Goal: Information Seeking & Learning: Check status

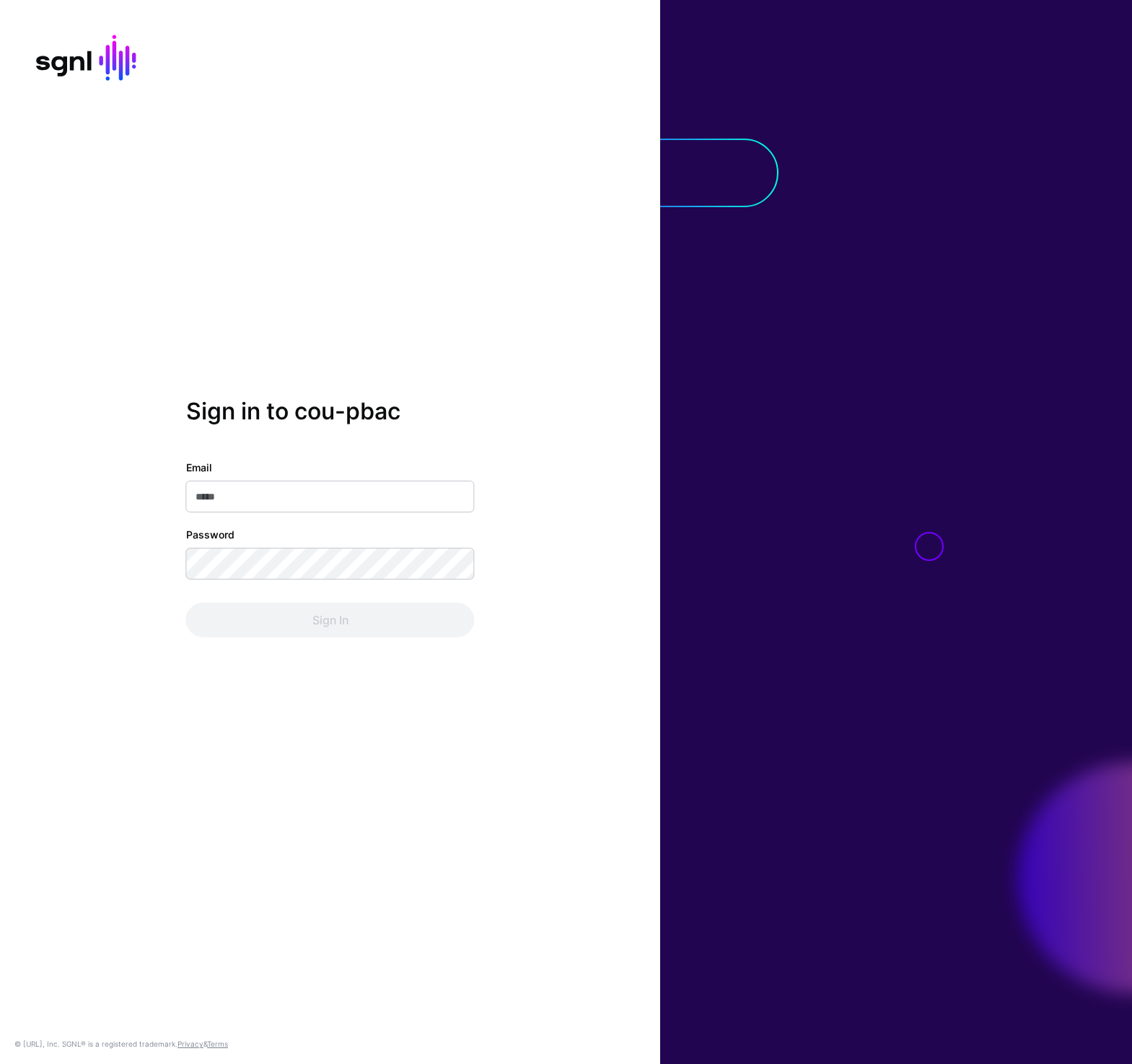
type input "**********"
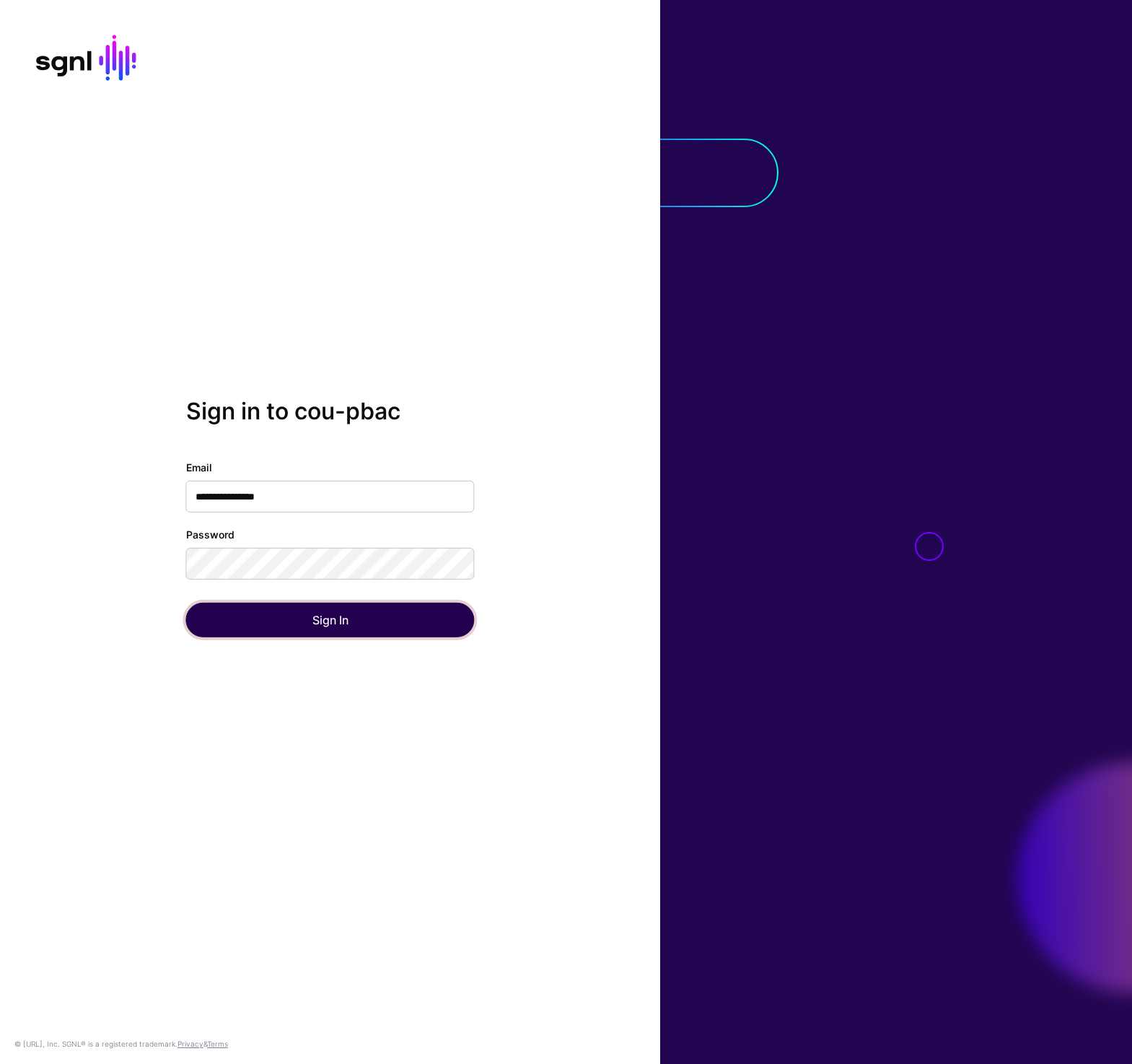
click at [304, 619] on button "Sign In" at bounding box center [330, 620] width 289 height 35
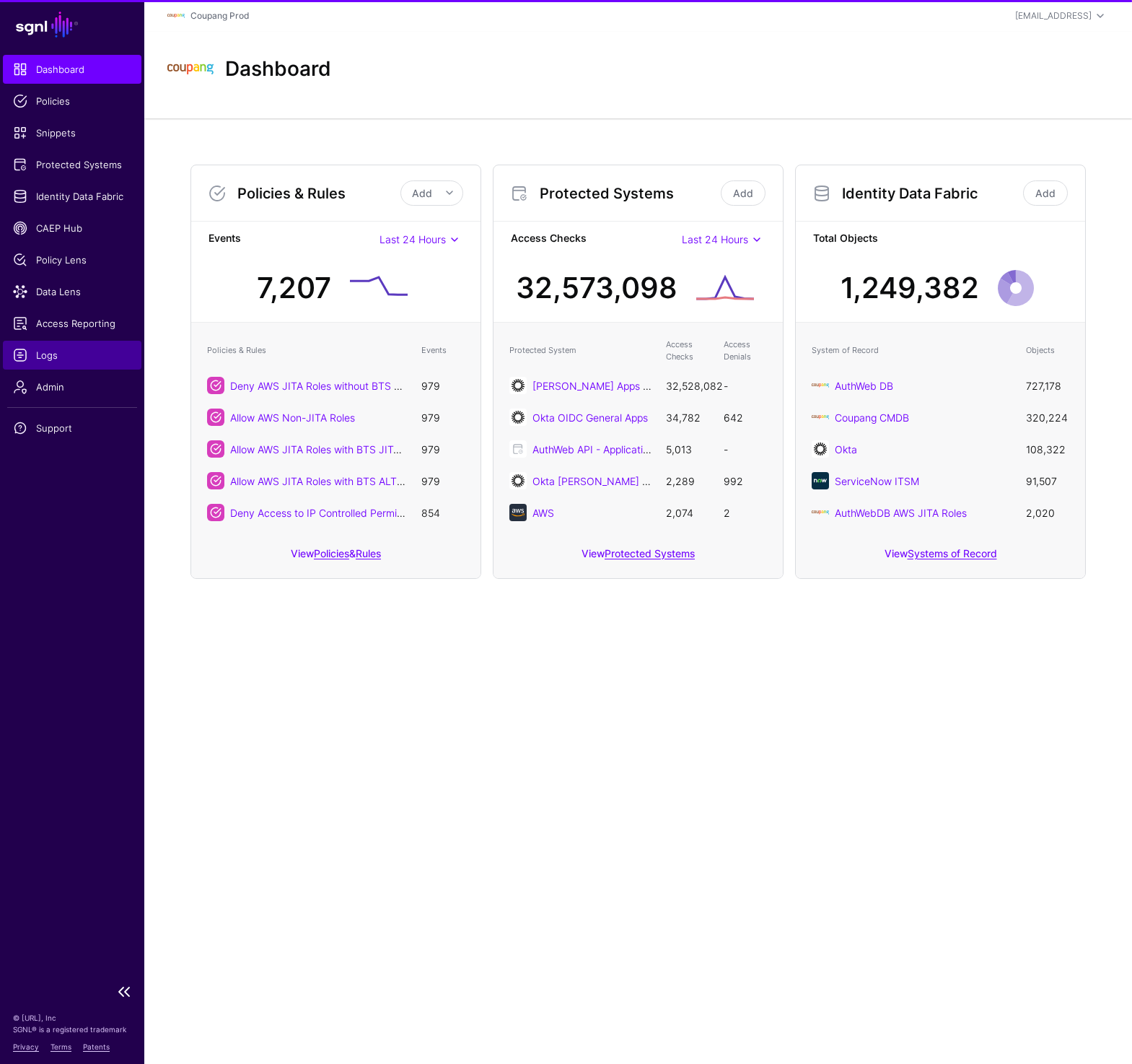
click at [53, 362] on span "Logs" at bounding box center [72, 354] width 119 height 14
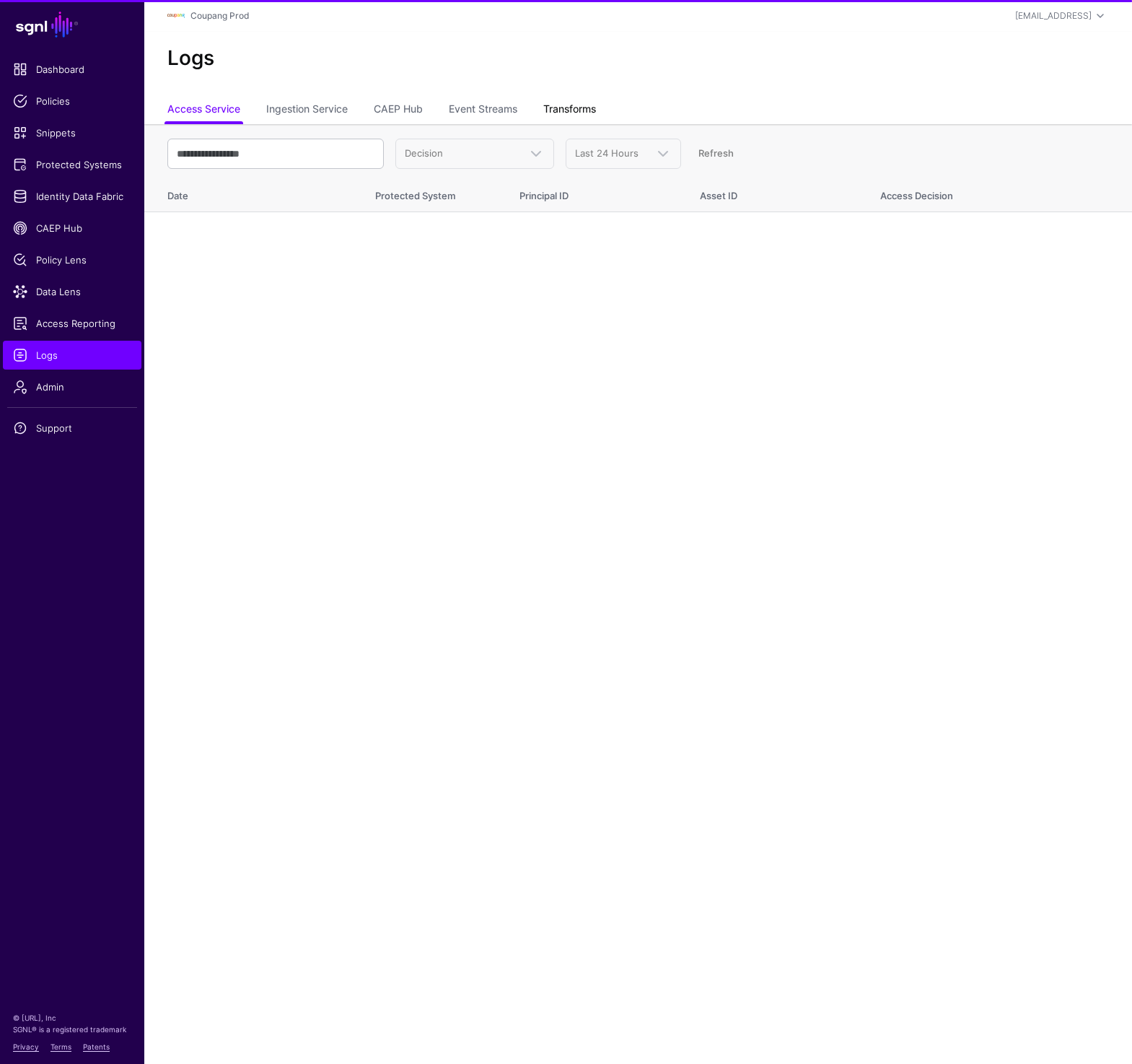
click at [563, 104] on link "Transforms" at bounding box center [570, 110] width 53 height 28
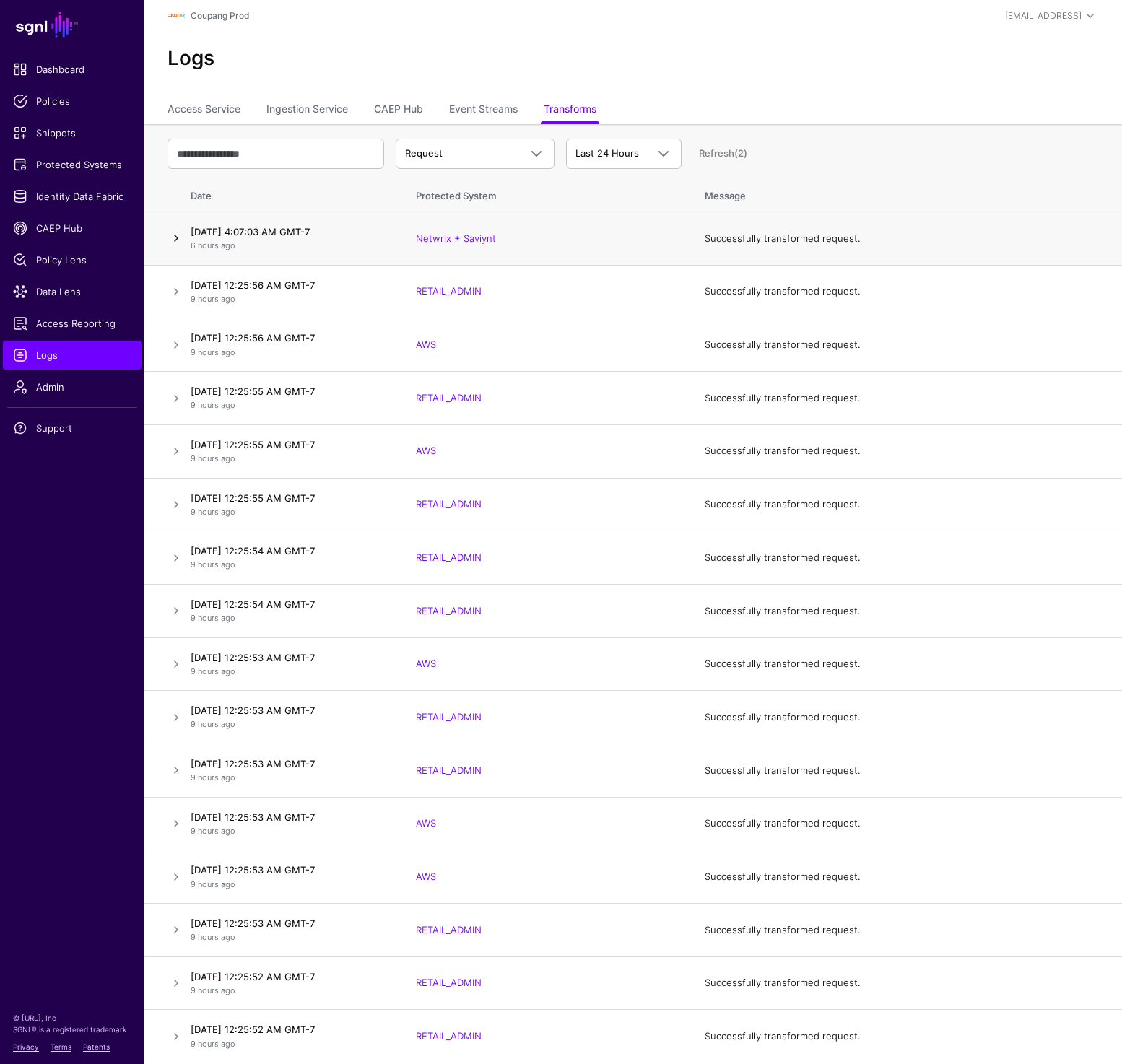
click at [176, 243] on link at bounding box center [176, 238] width 17 height 17
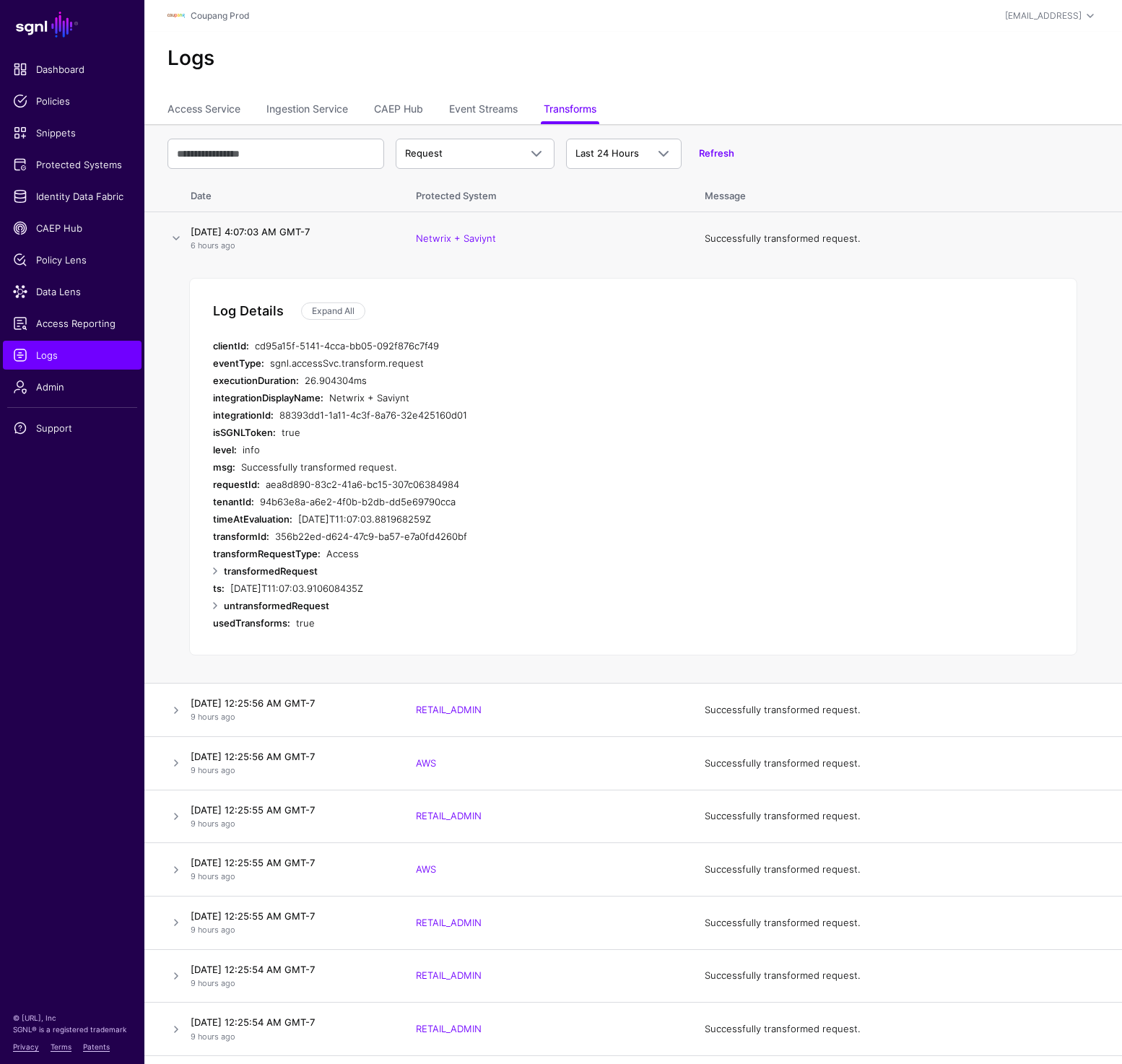
drag, startPoint x: 231, startPoint y: 377, endPoint x: 397, endPoint y: 378, distance: 166.0
click at [397, 378] on div "executionDuration: 26.904304ms" at bounding box center [502, 380] width 578 height 17
click at [305, 375] on div "26.904304ms" at bounding box center [547, 380] width 486 height 17
drag, startPoint x: 305, startPoint y: 375, endPoint x: 397, endPoint y: 375, distance: 92.0
click at [397, 375] on div "26.904304ms" at bounding box center [547, 380] width 486 height 17
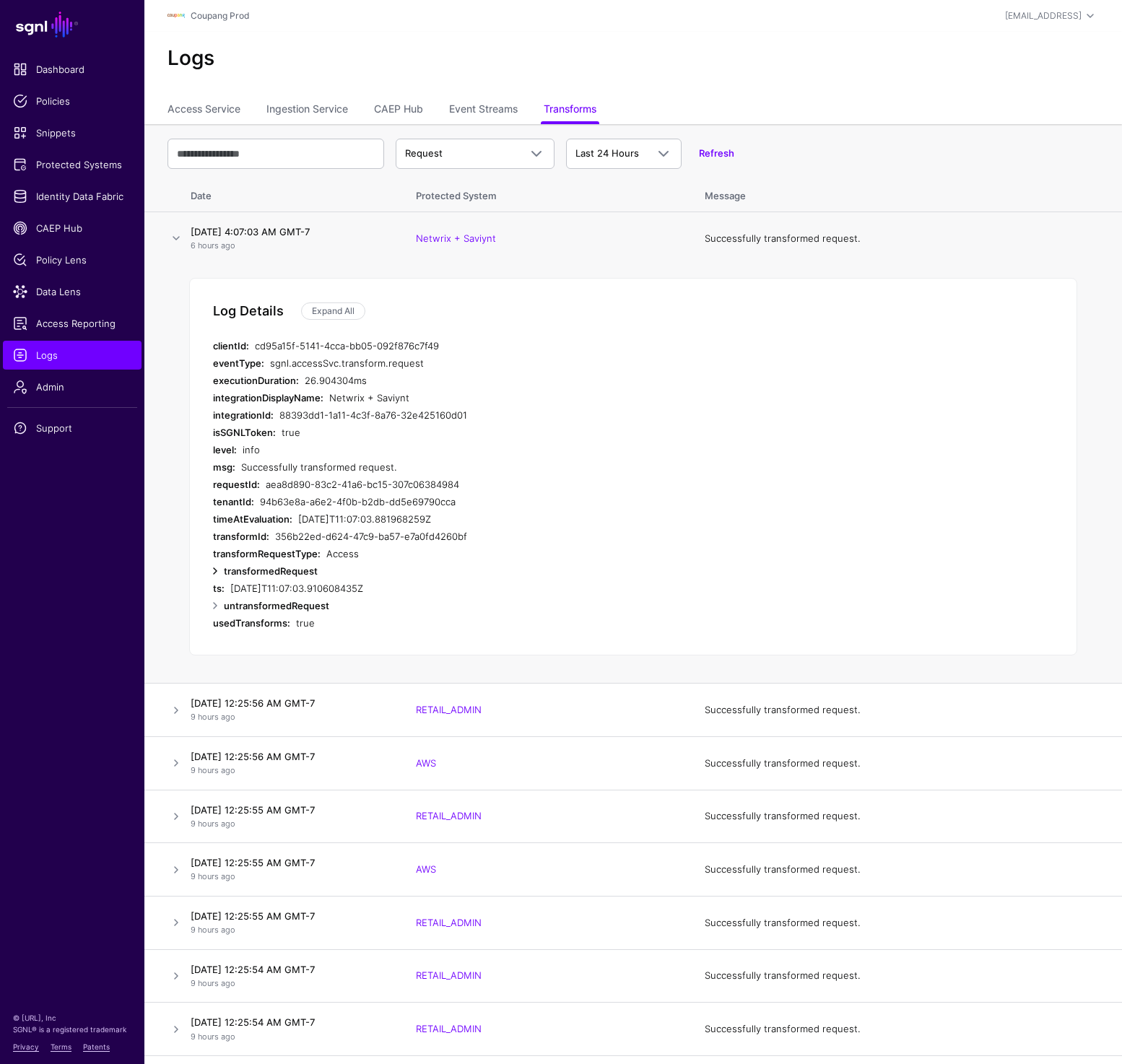
click at [214, 569] on link at bounding box center [215, 571] width 17 height 17
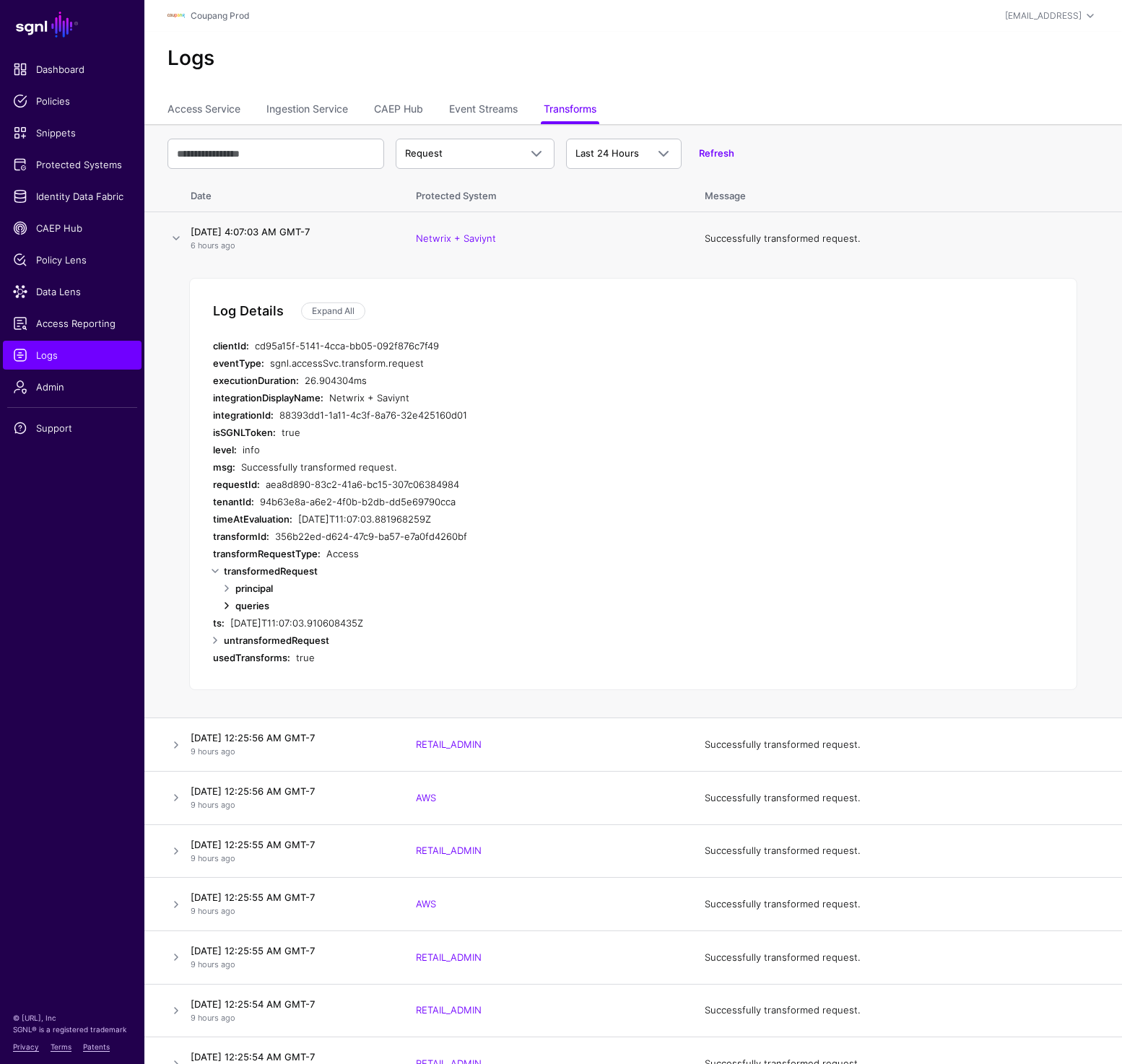
click at [225, 601] on link at bounding box center [226, 605] width 17 height 17
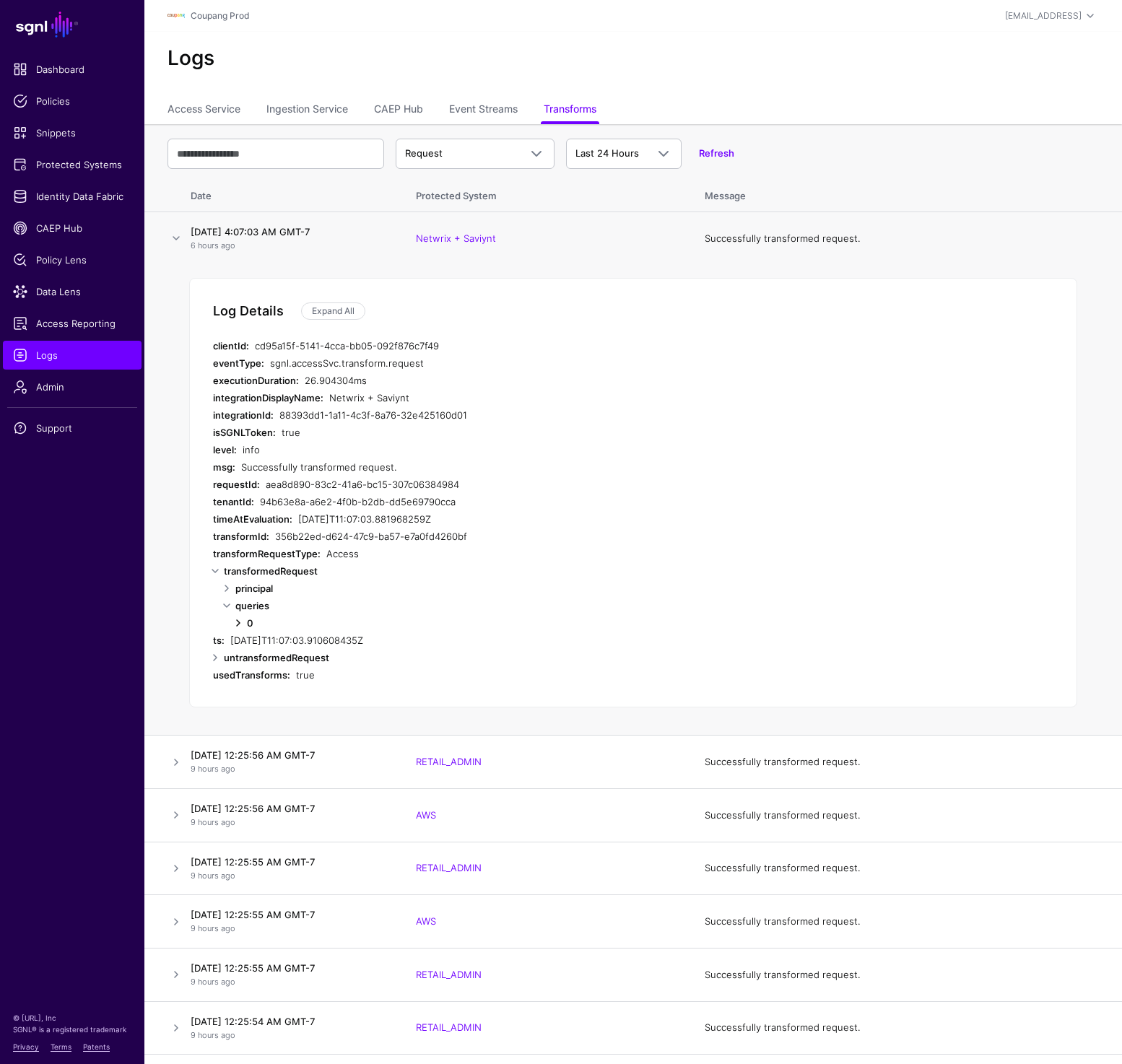
click at [235, 621] on link at bounding box center [238, 622] width 17 height 17
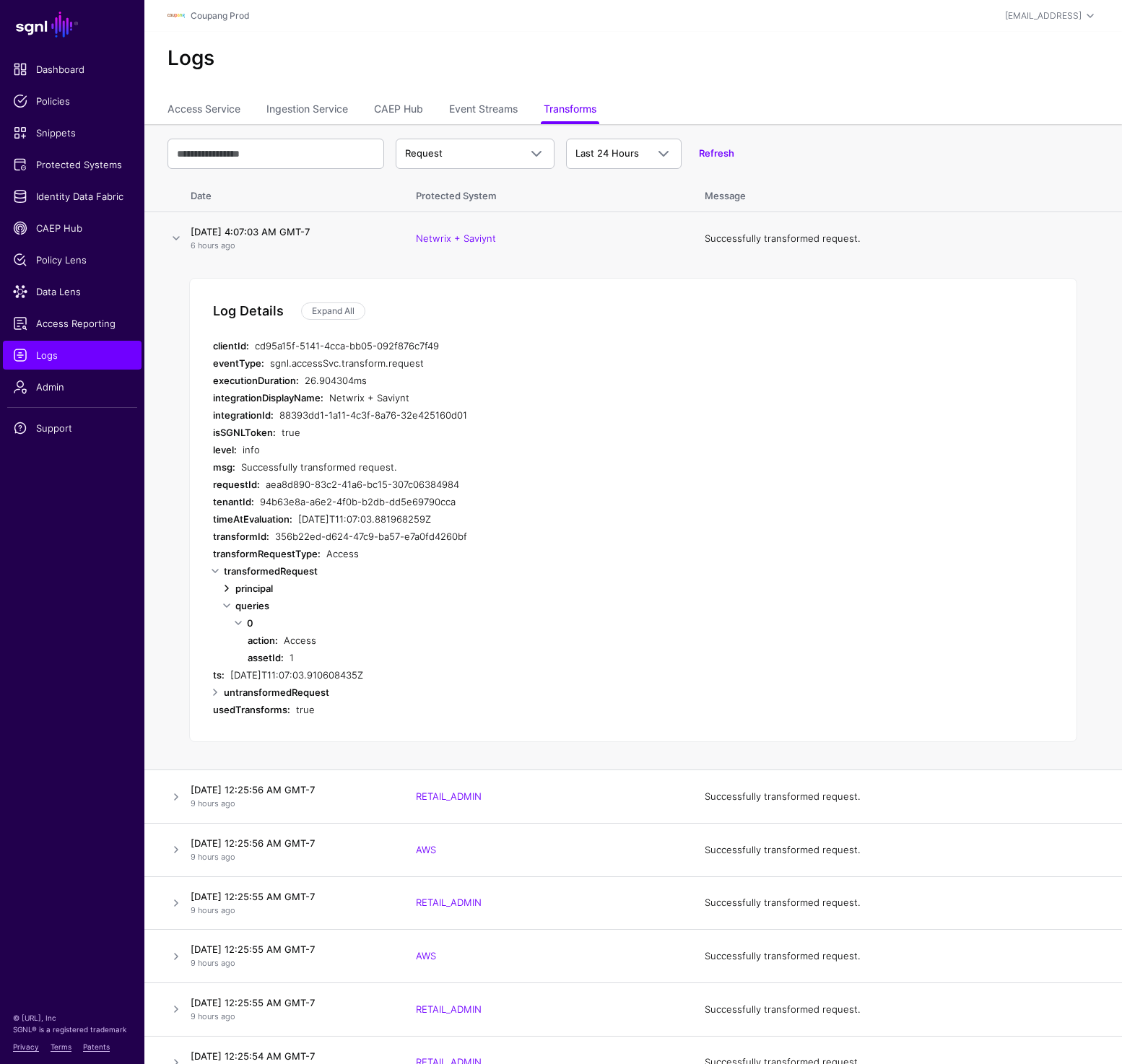
click at [231, 592] on link at bounding box center [226, 588] width 17 height 17
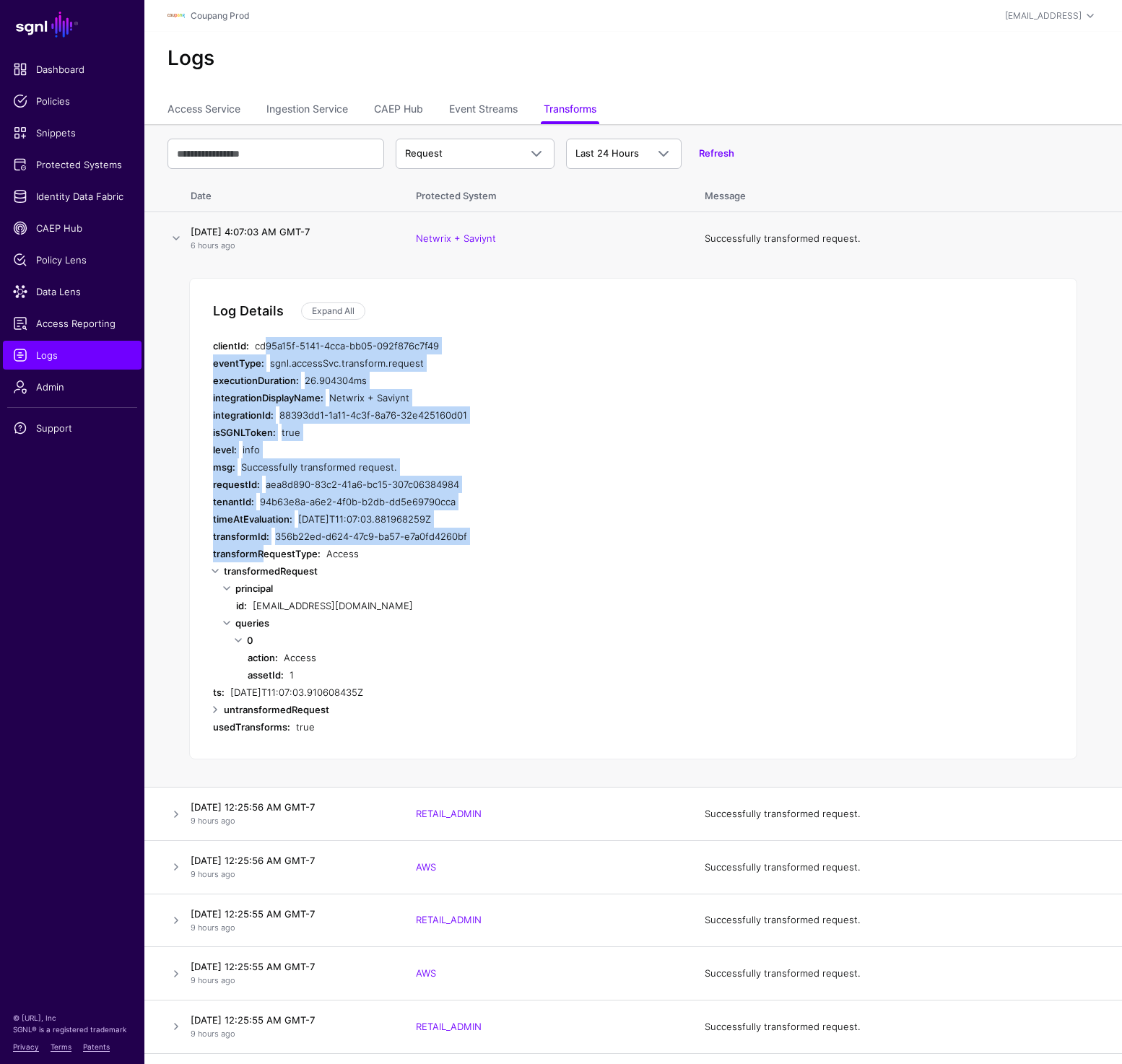
drag, startPoint x: 262, startPoint y: 338, endPoint x: 262, endPoint y: 546, distance: 208.0
click at [262, 546] on div "Log Details Expand All clientId: cd95a15f-5141-4cca-bb05-092f876c7f49 eventType…" at bounding box center [633, 518] width 888 height 481
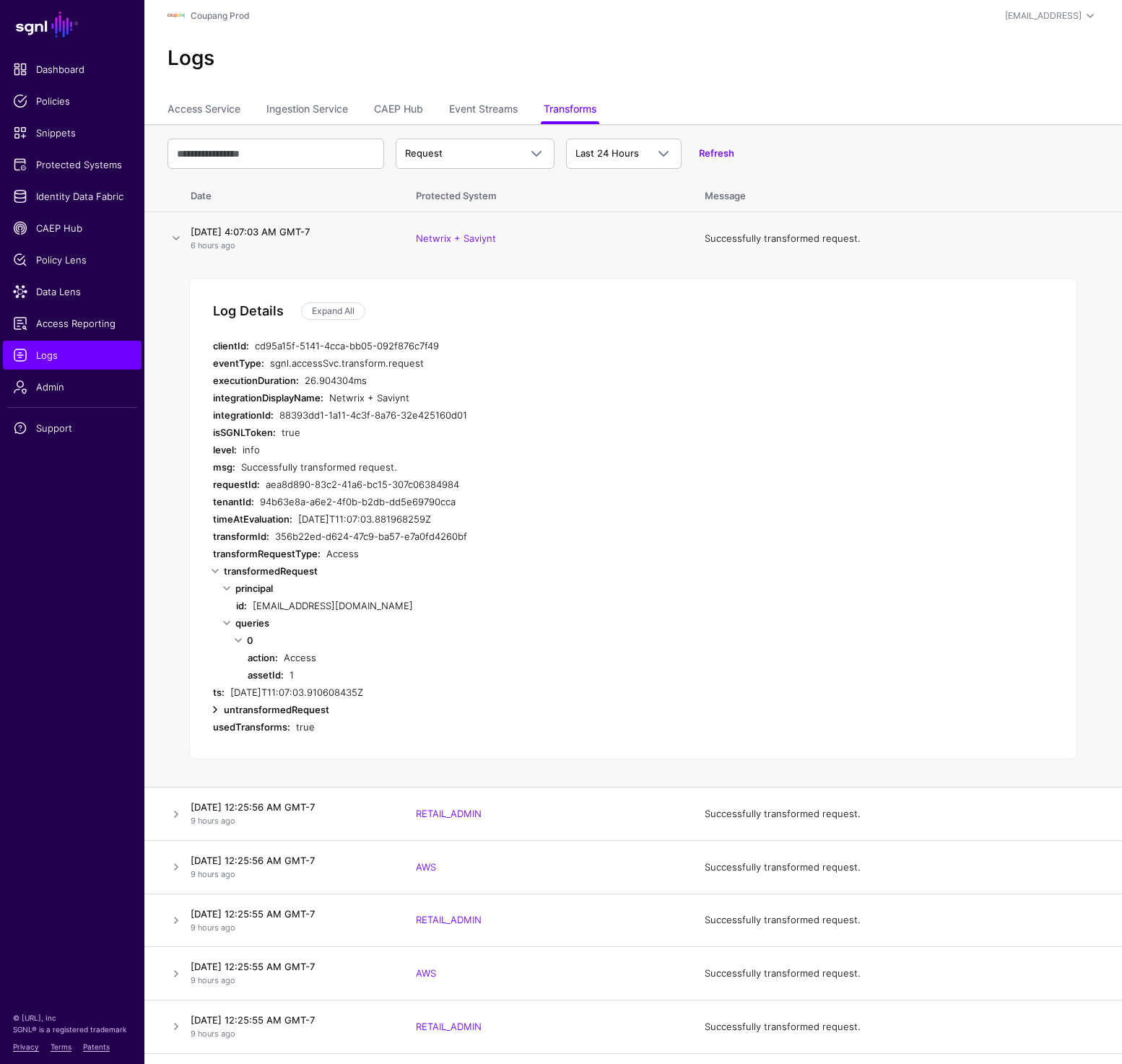
click at [218, 711] on link at bounding box center [215, 709] width 17 height 17
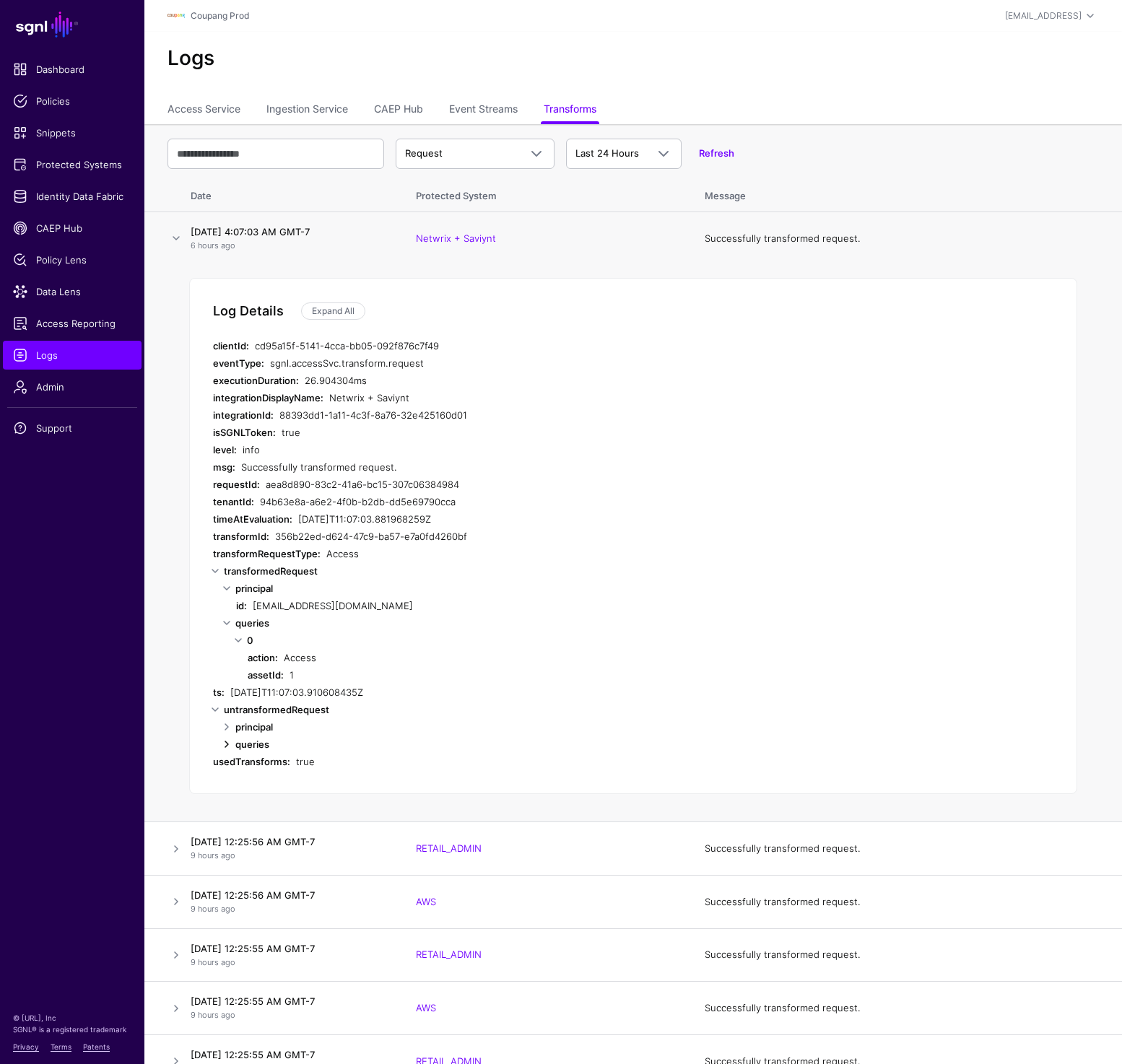
click at [224, 749] on link at bounding box center [226, 744] width 17 height 17
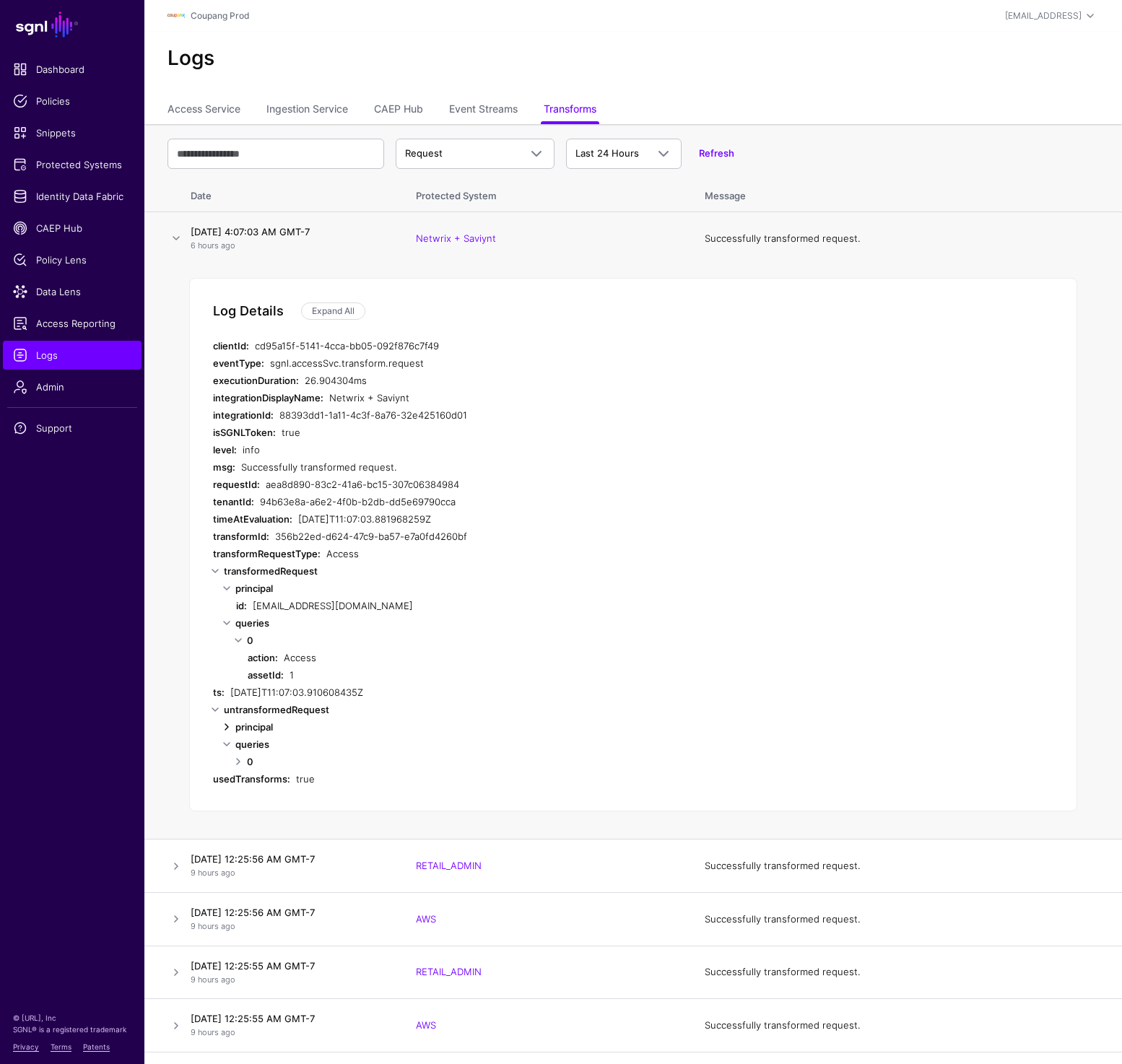
click at [228, 728] on link at bounding box center [226, 727] width 17 height 17
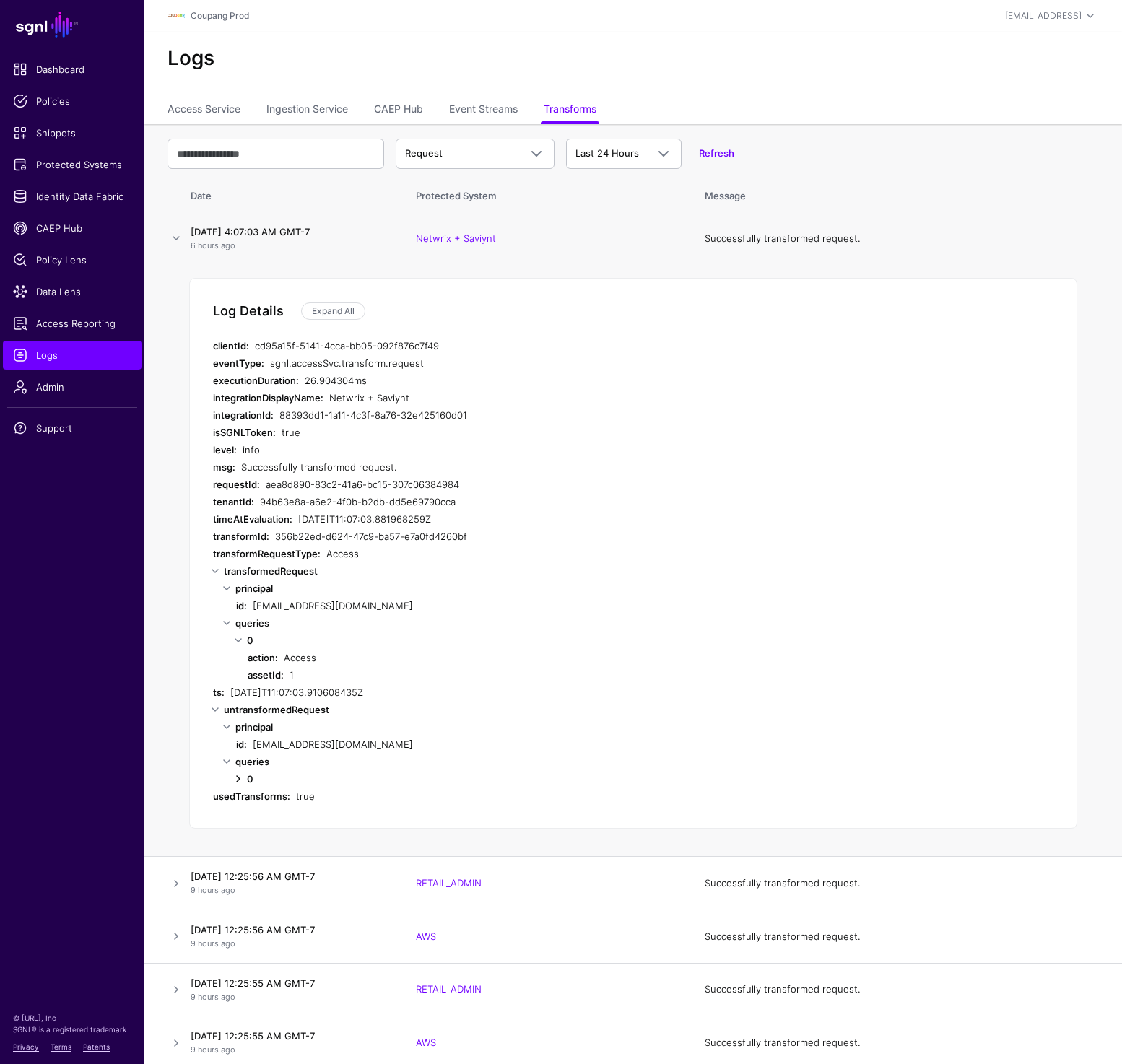
click at [240, 785] on link at bounding box center [238, 779] width 17 height 17
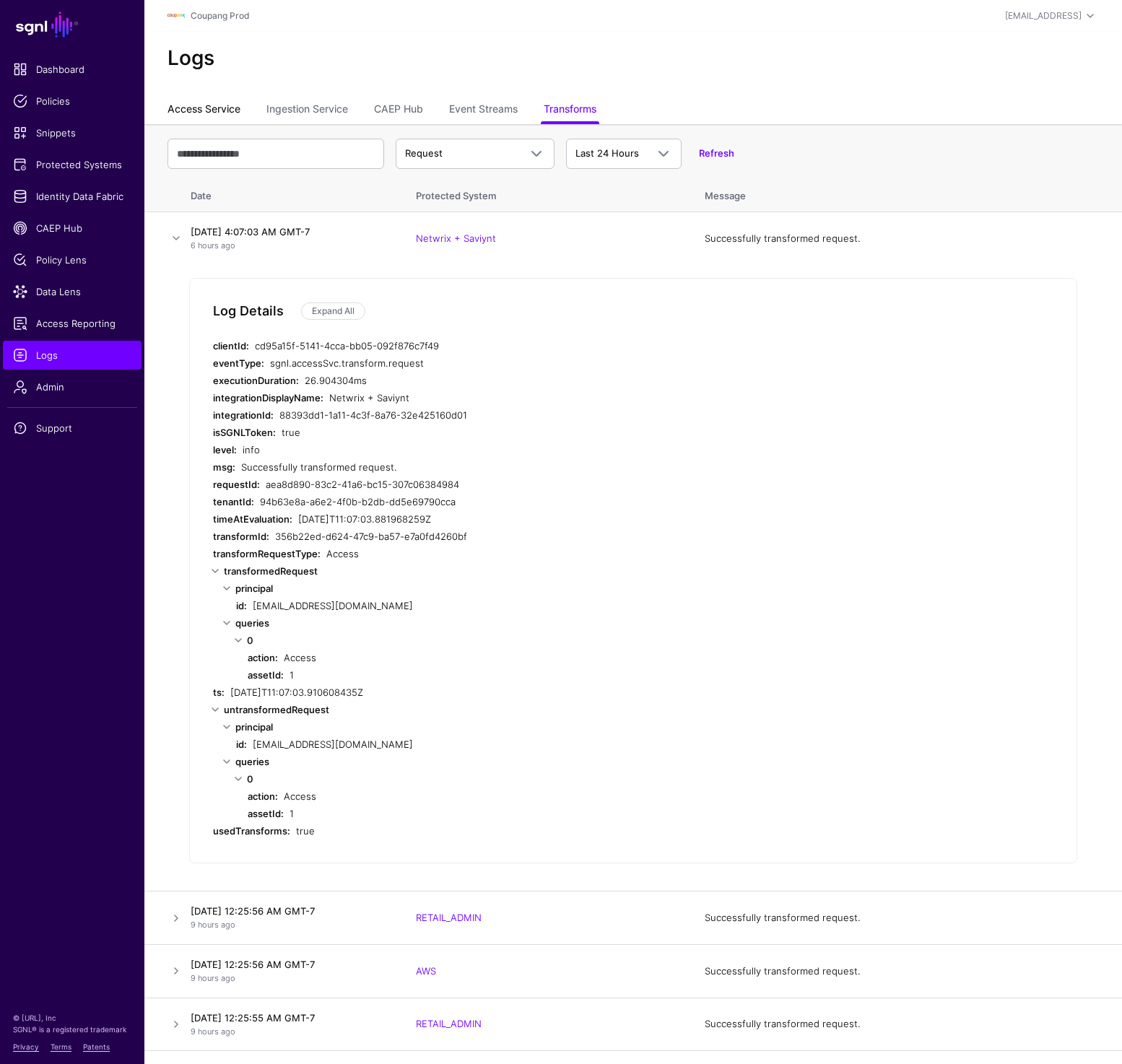
click at [216, 102] on link "Access Service" at bounding box center [204, 110] width 73 height 28
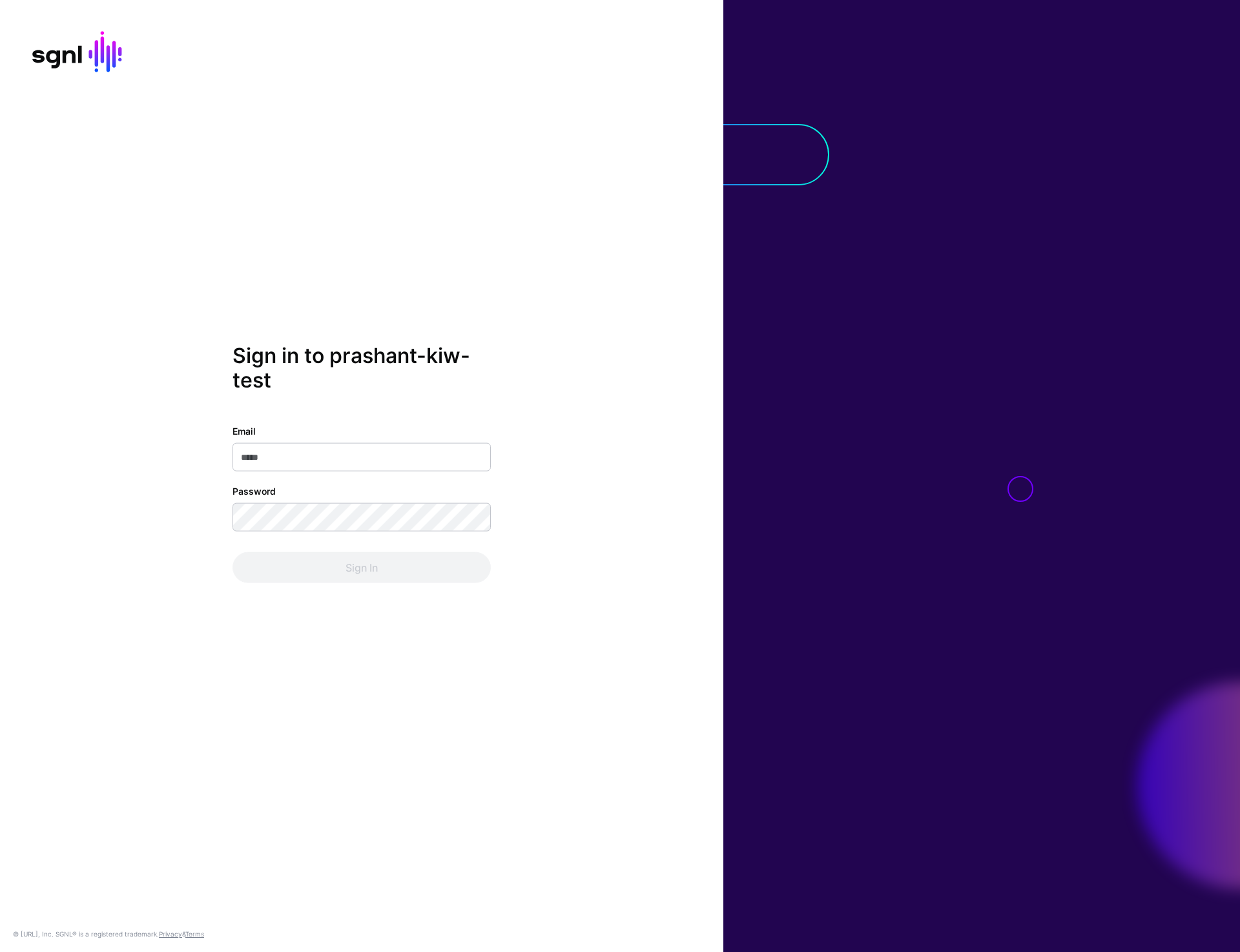
type input "**********"
click at [320, 580] on button "Sign In" at bounding box center [361, 567] width 259 height 31
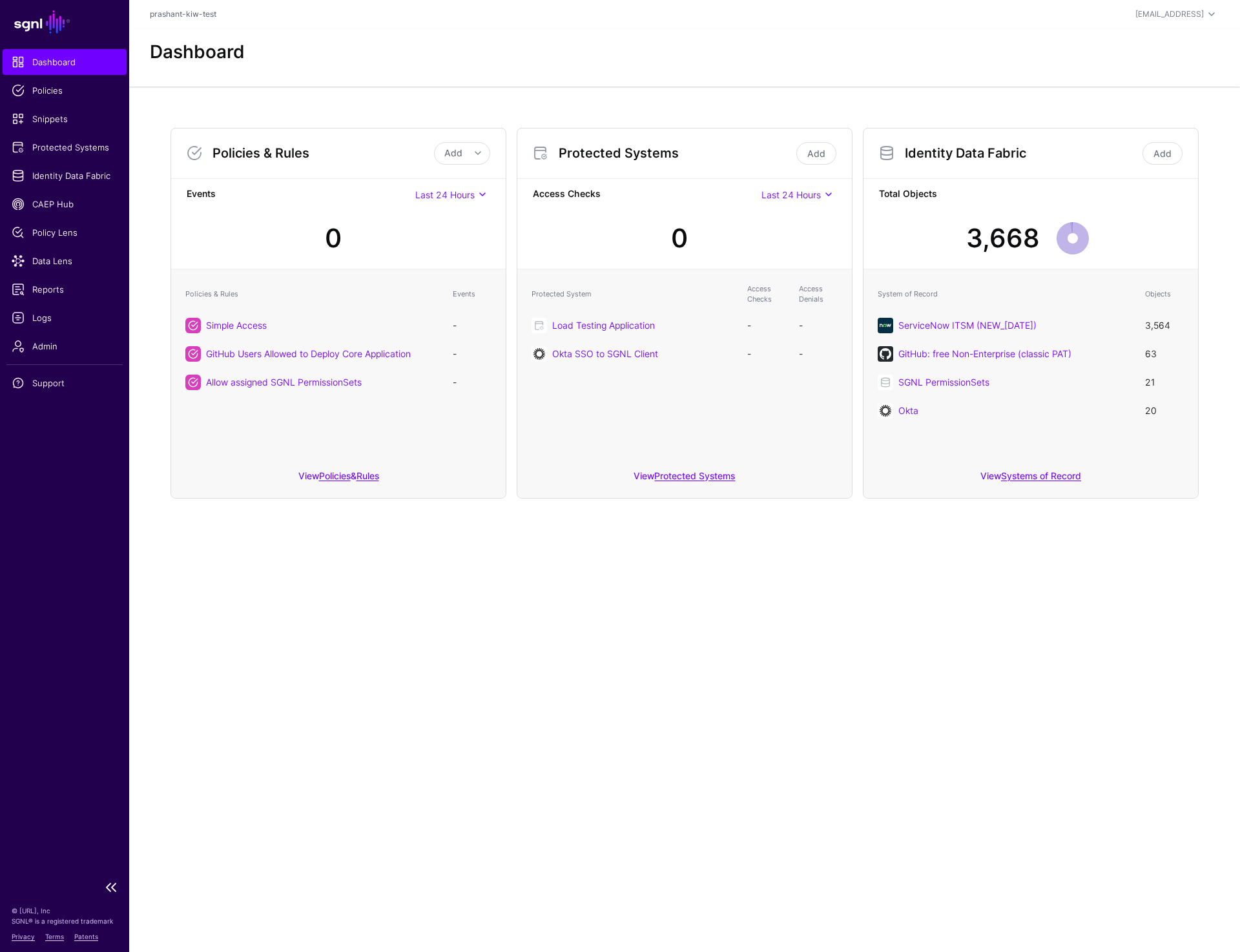
click at [45, 359] on ul "Dashboard Policies Snippets Protected Systems Identity Data Fabric CAEP Hub Pol…" at bounding box center [64, 461] width 129 height 824
click at [45, 349] on span "Admin" at bounding box center [64, 346] width 106 height 13
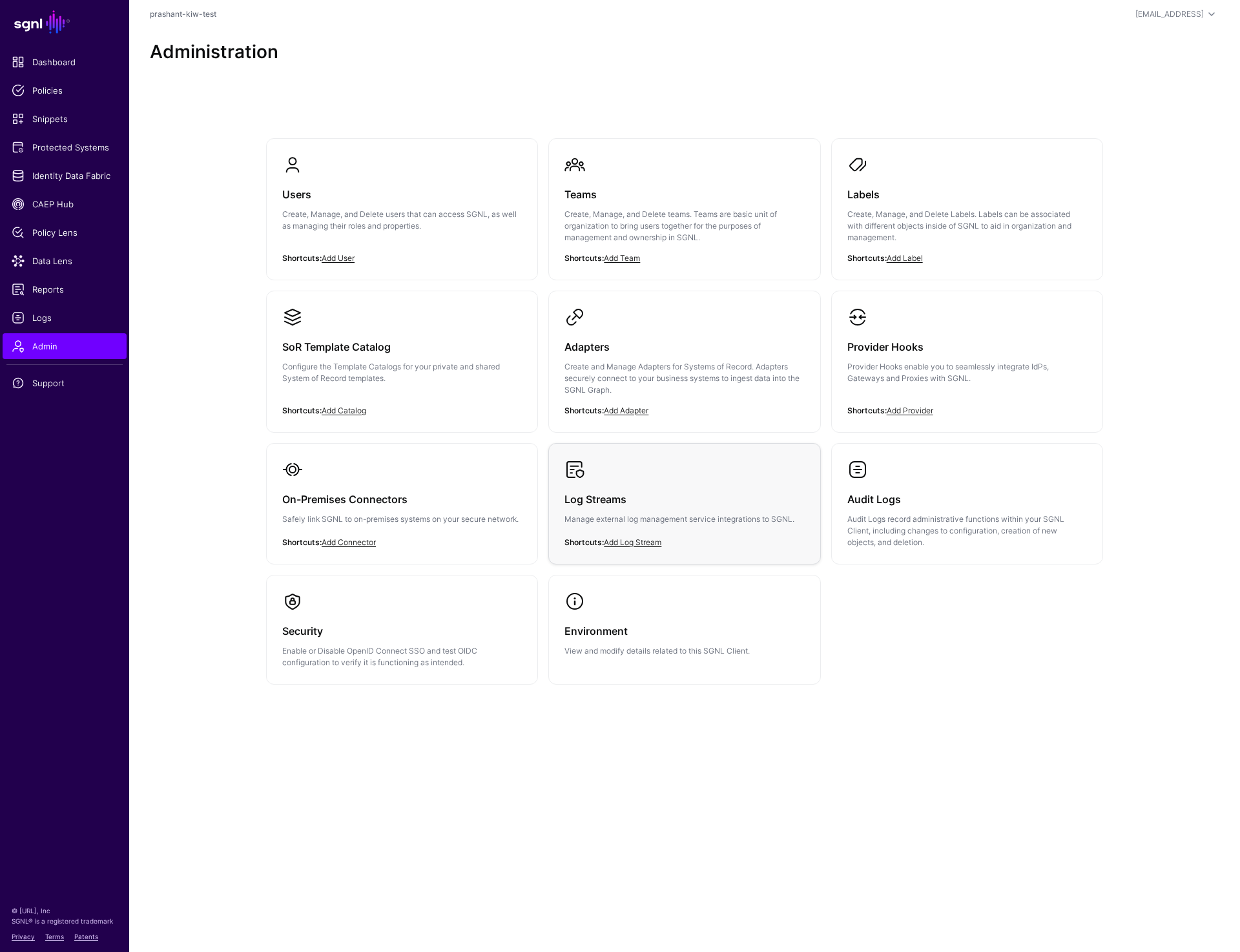
click at [675, 520] on p "Manage external log management service integrations to SGNL." at bounding box center [684, 519] width 240 height 11
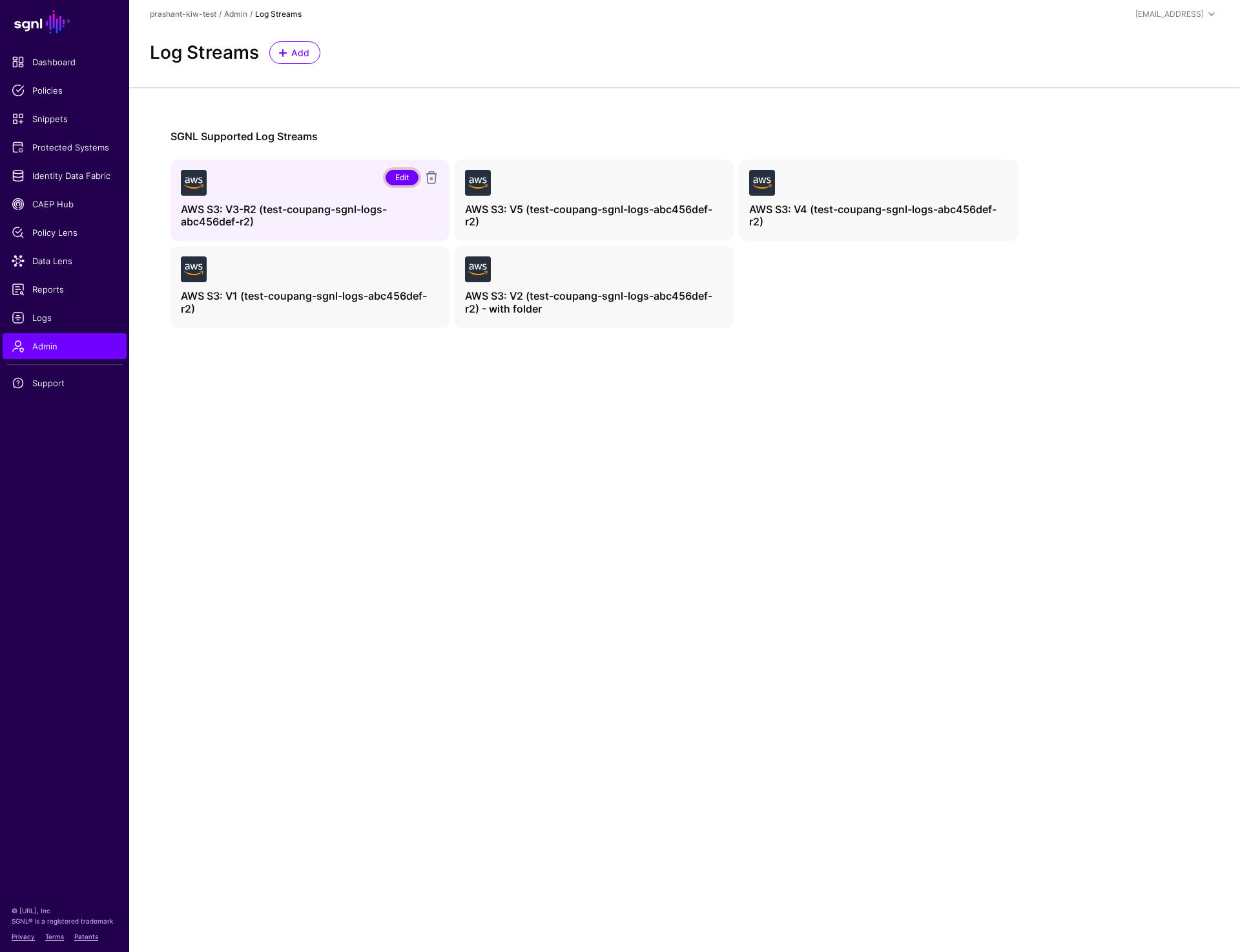
click at [400, 175] on link "Edit" at bounding box center [402, 177] width 33 height 15
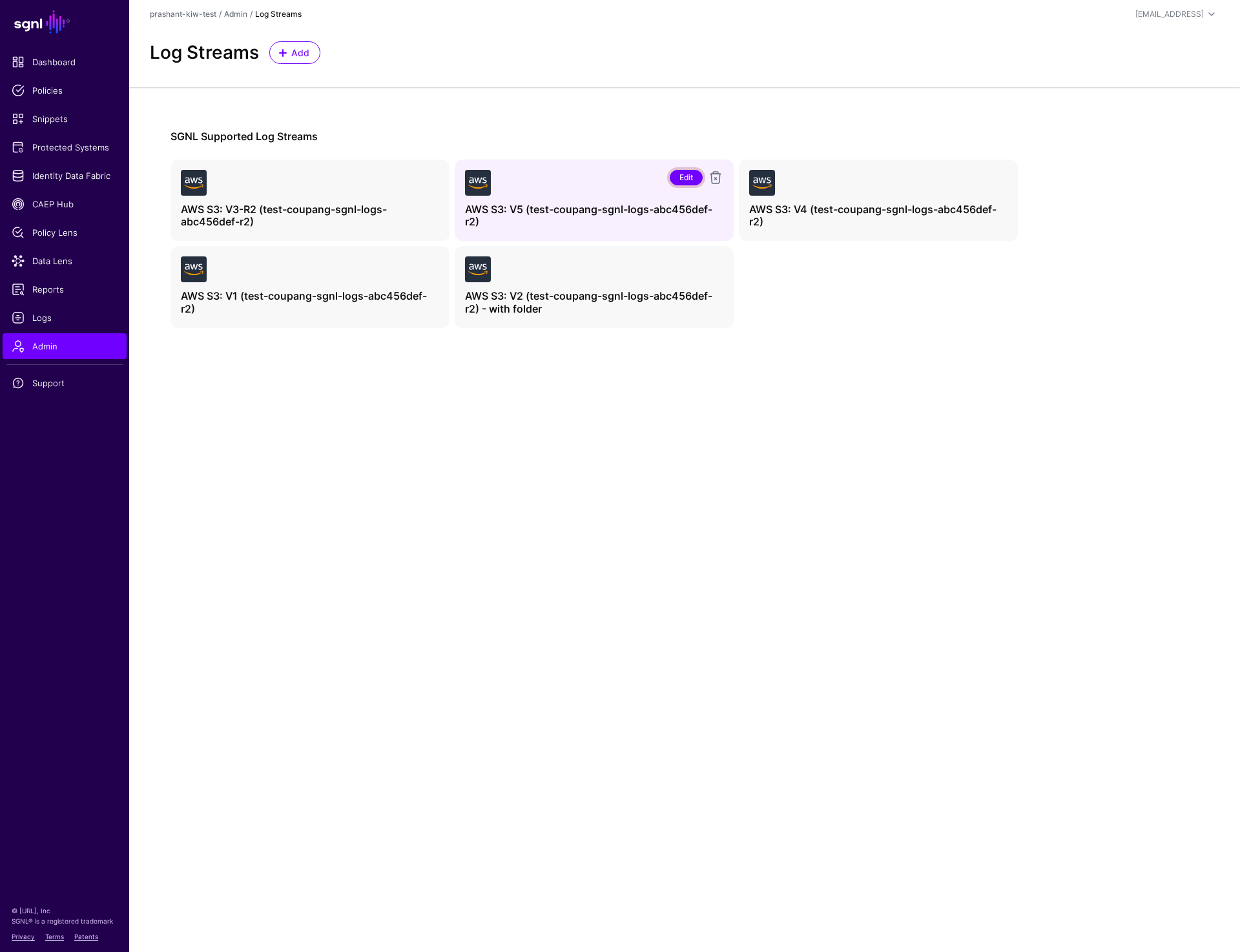
click at [689, 181] on link "Edit" at bounding box center [686, 177] width 33 height 15
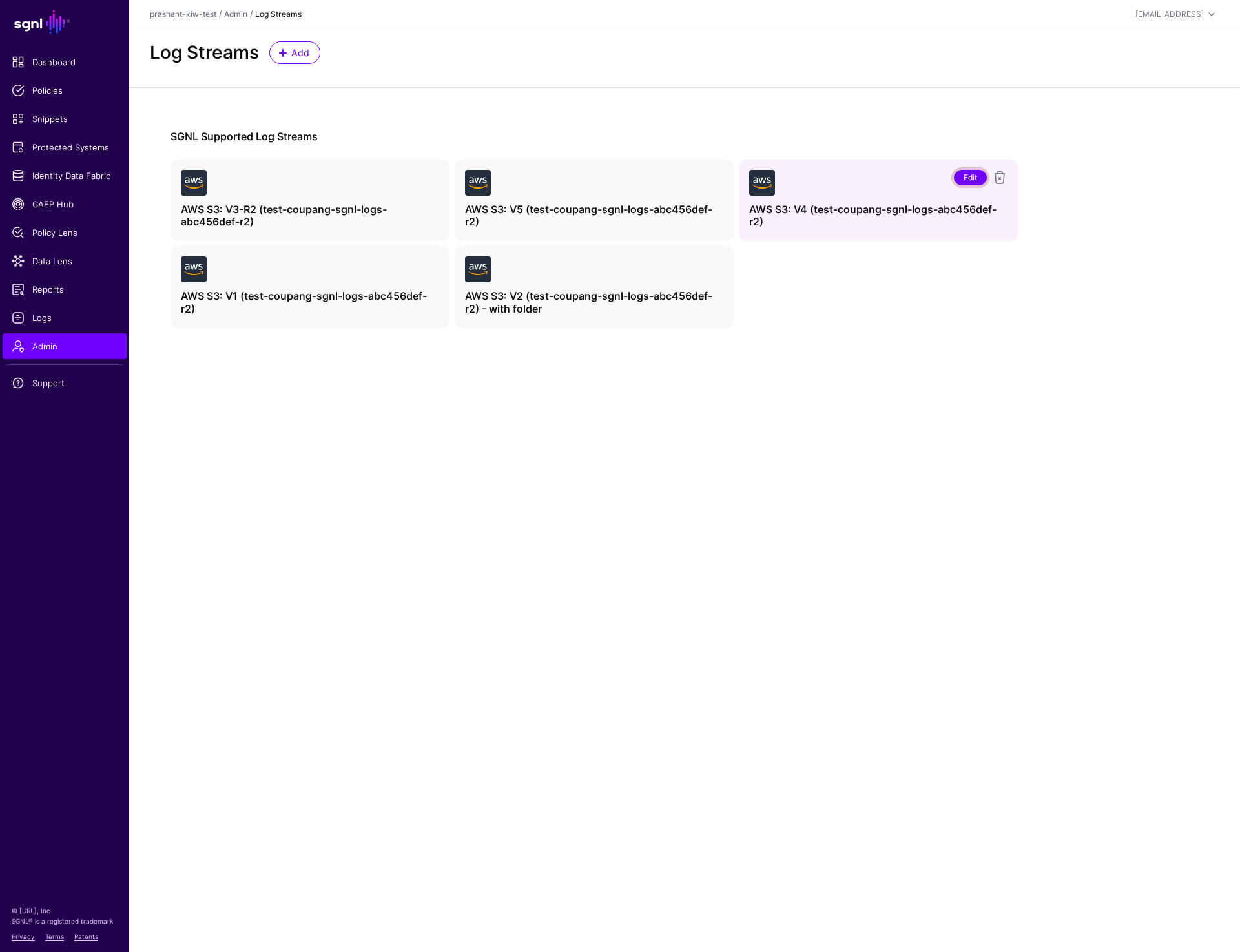
click at [979, 176] on link "Edit" at bounding box center [970, 177] width 33 height 15
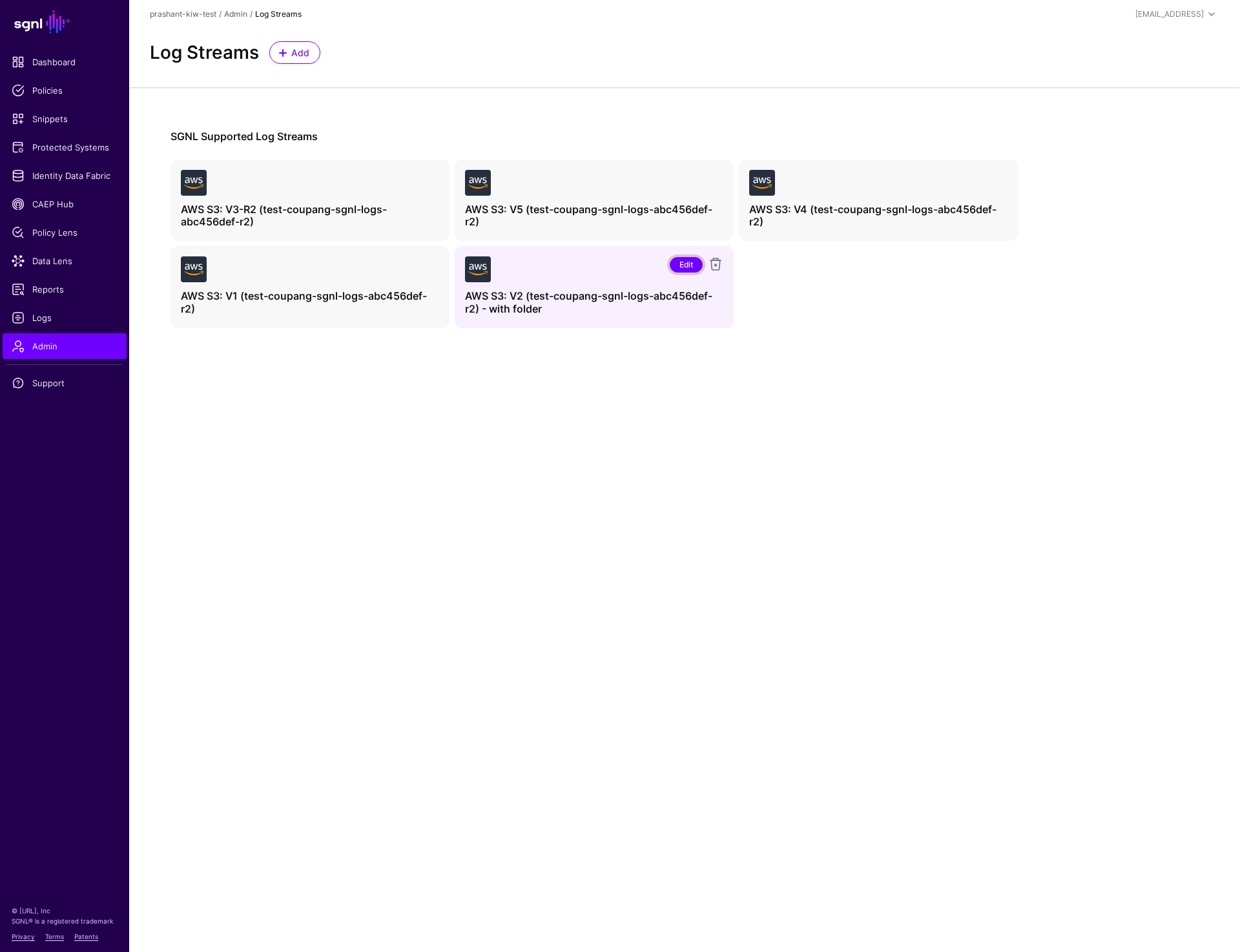
click at [676, 267] on link "Edit" at bounding box center [686, 265] width 33 height 15
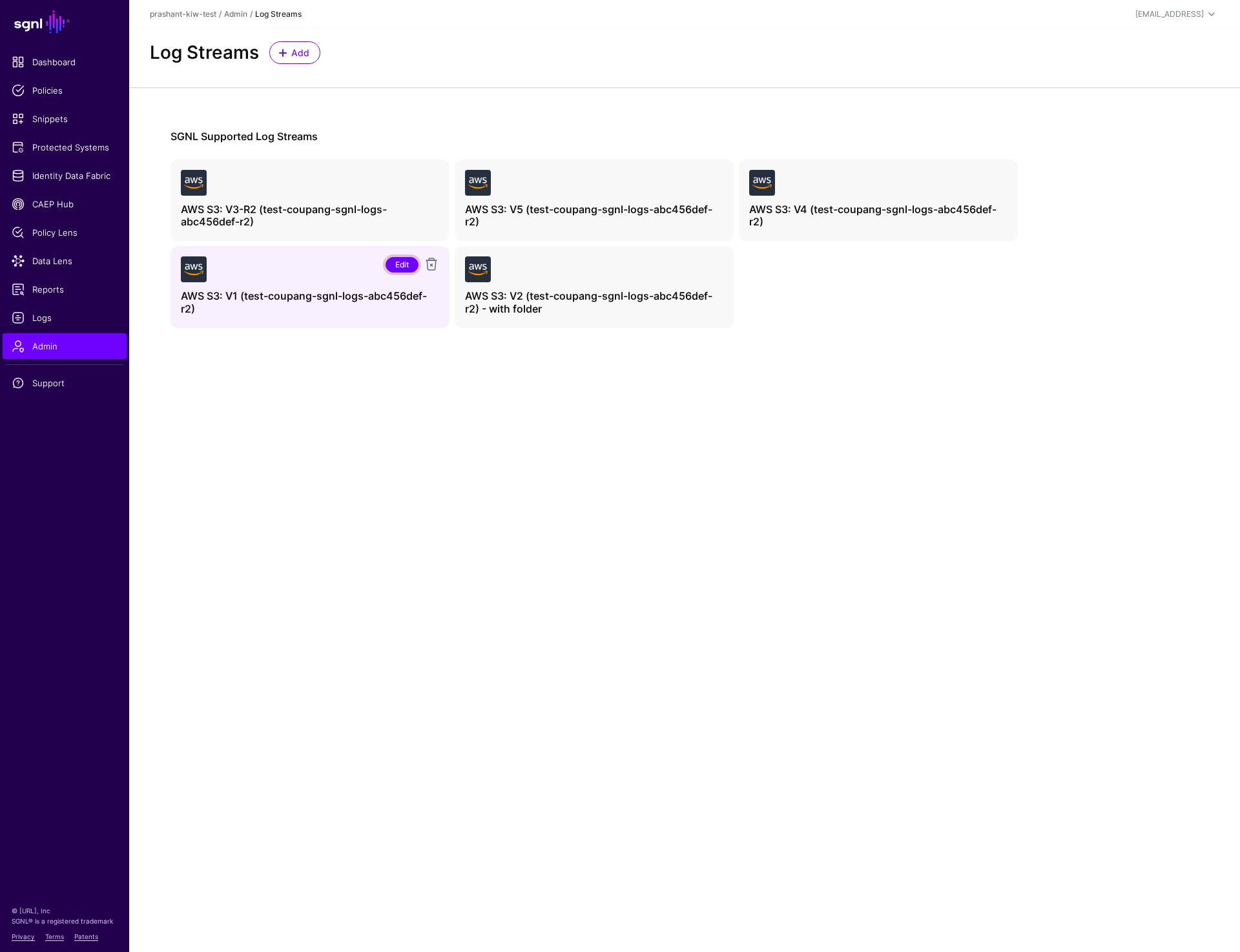
click at [396, 265] on link "Edit" at bounding box center [402, 265] width 33 height 15
click at [52, 315] on span "Logs" at bounding box center [64, 317] width 106 height 13
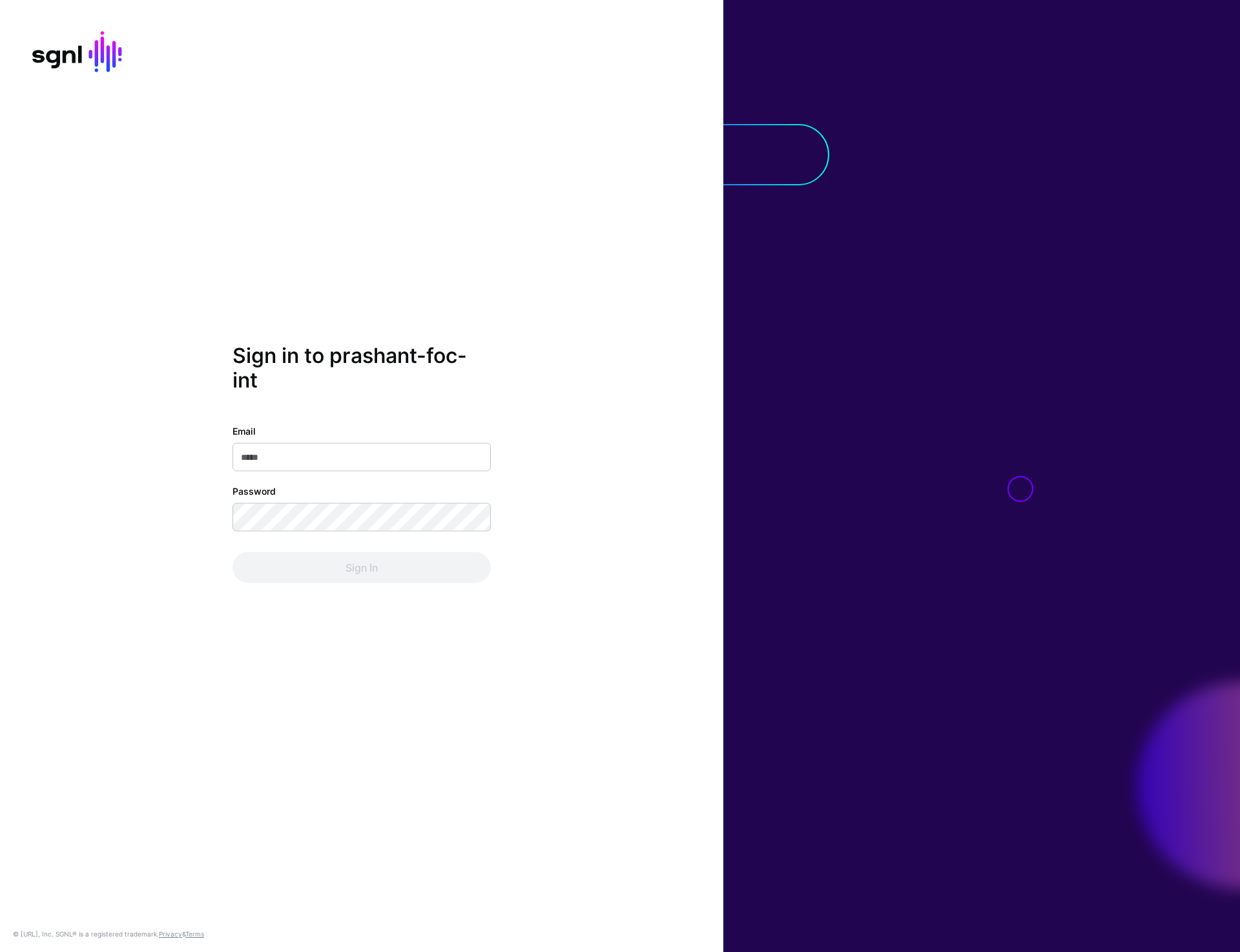
type input "**********"
click at [340, 581] on button "Sign In" at bounding box center [361, 567] width 259 height 31
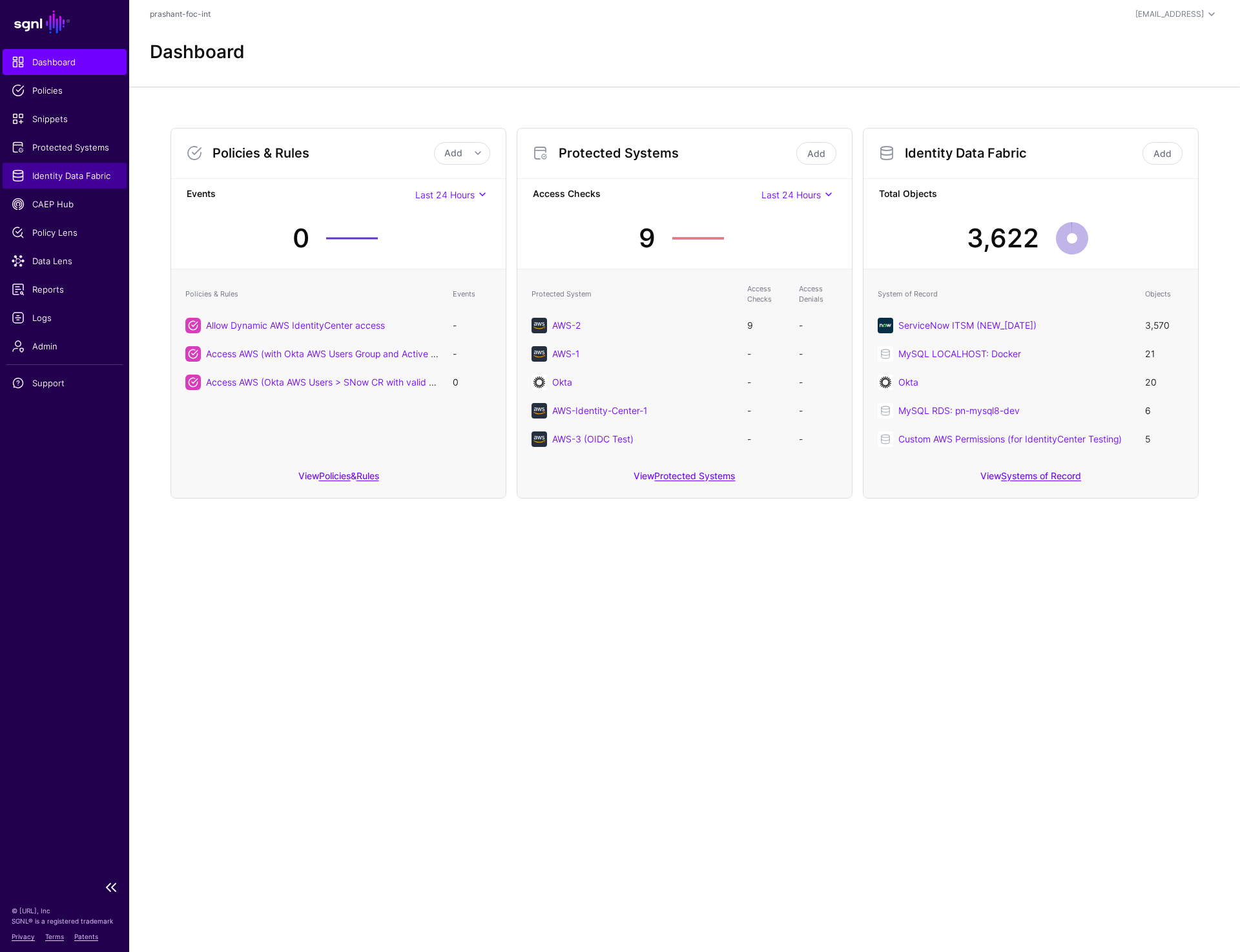
click at [75, 175] on span "Identity Data Fabric" at bounding box center [64, 175] width 106 height 13
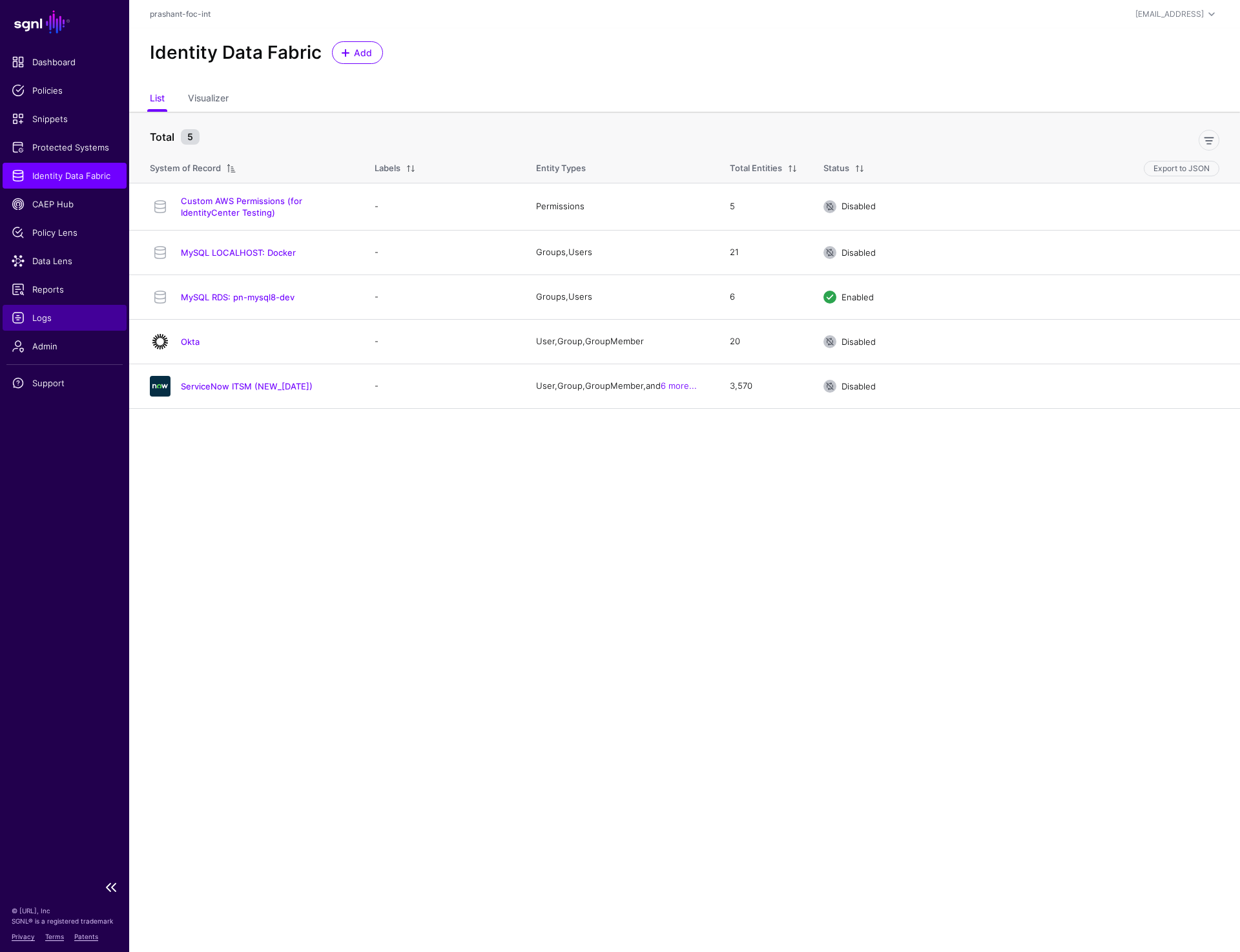
click at [55, 314] on span "Logs" at bounding box center [64, 317] width 106 height 13
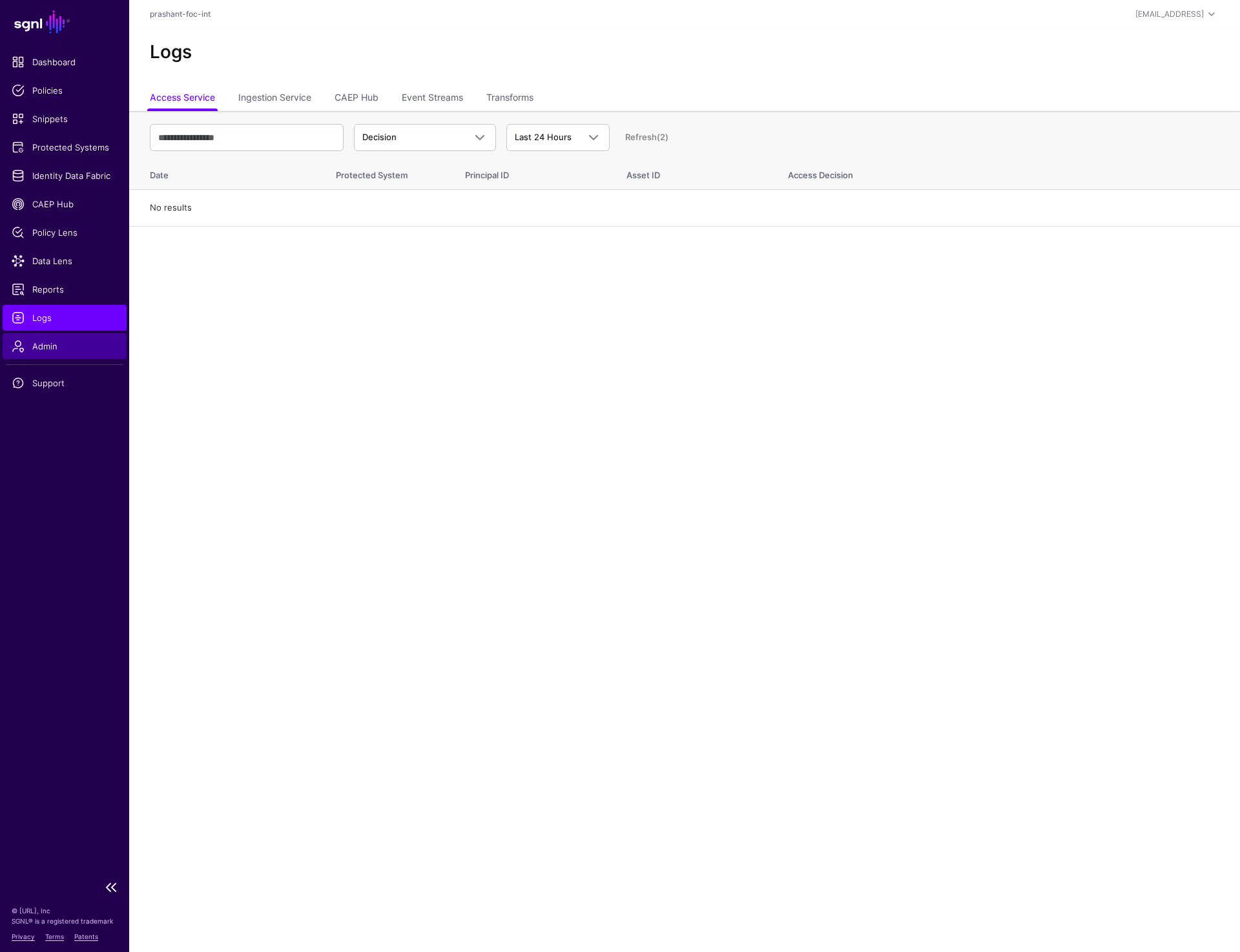
click at [35, 340] on span "Admin" at bounding box center [64, 346] width 106 height 13
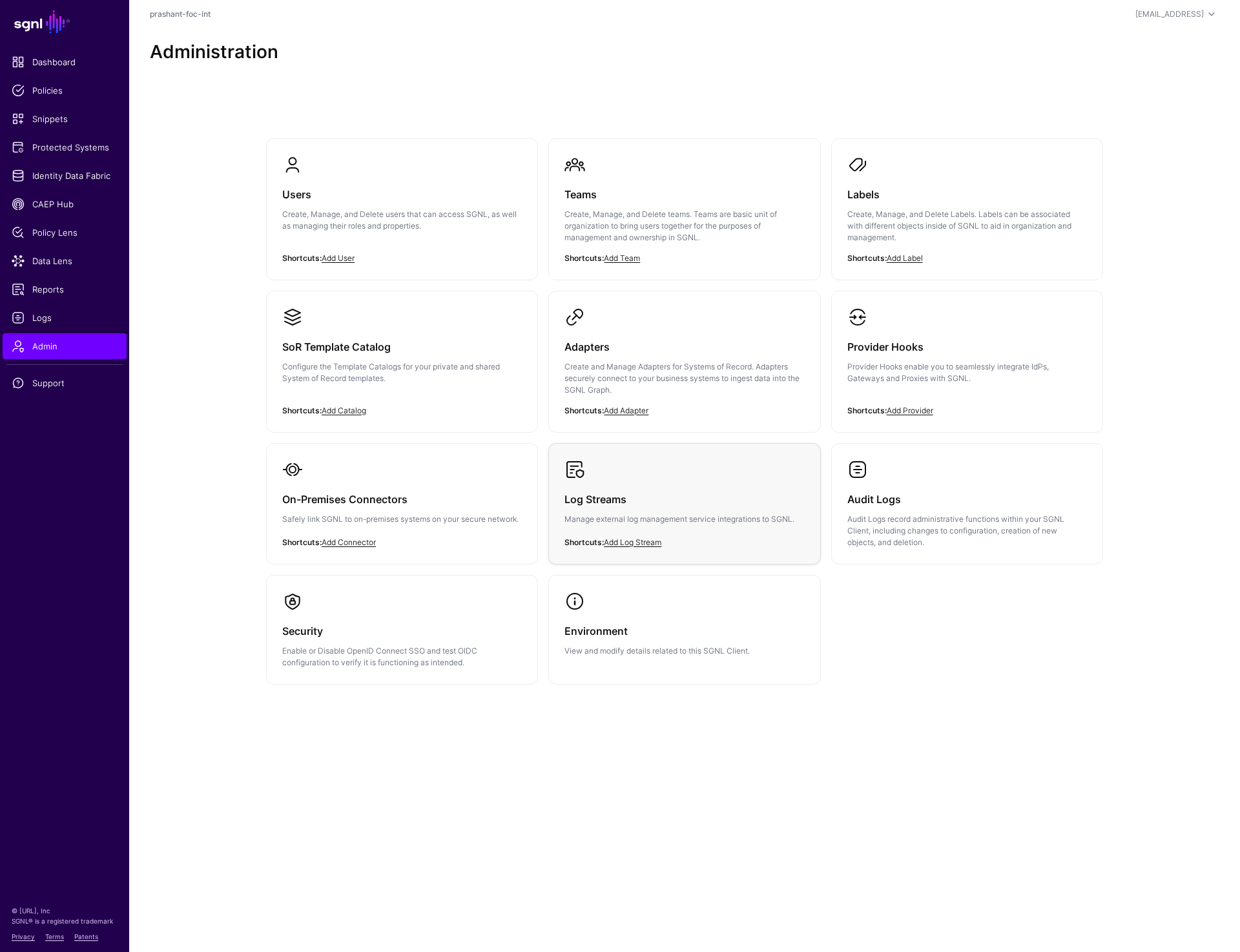
click at [659, 506] on h3 "Log Streams" at bounding box center [684, 499] width 240 height 18
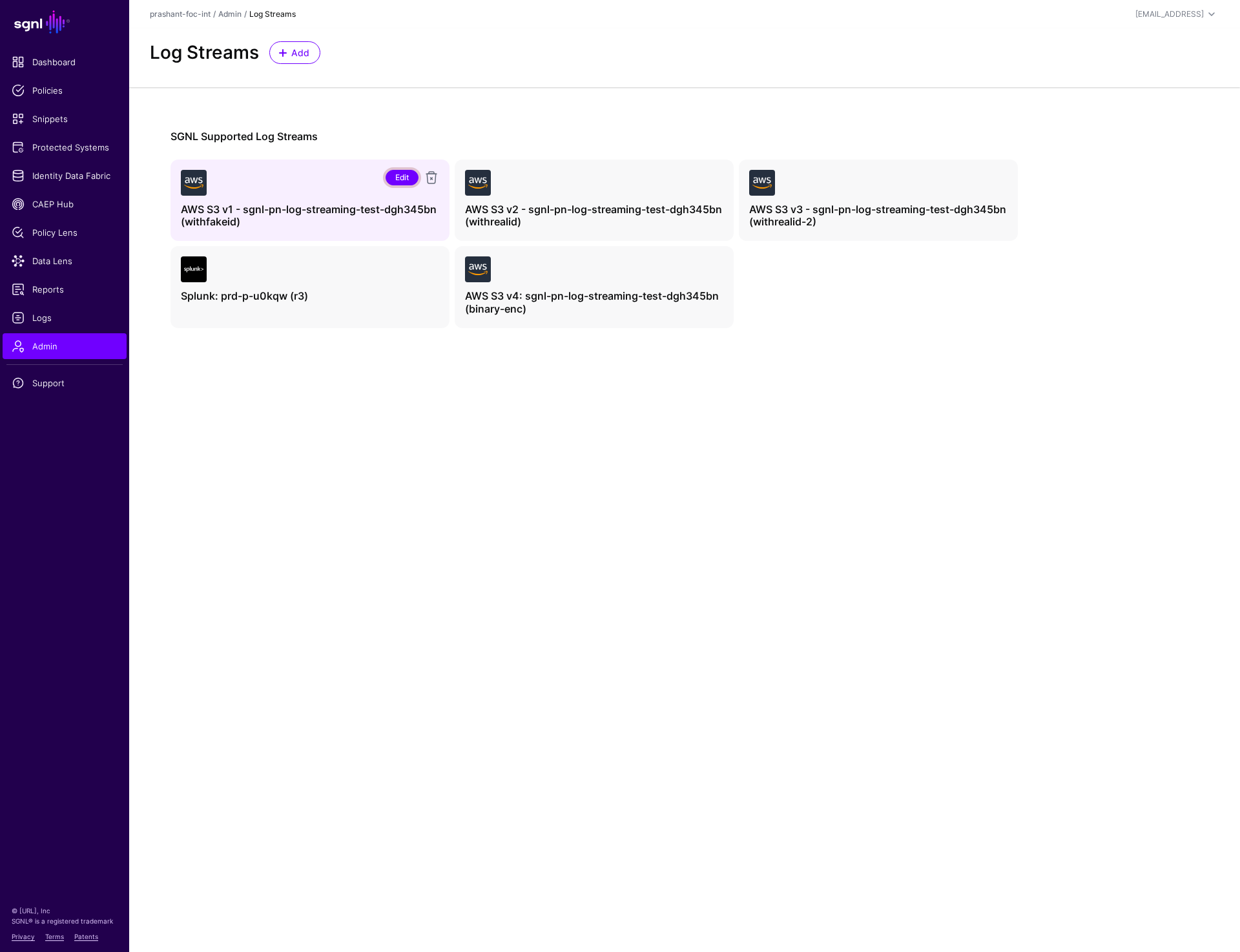
click at [403, 171] on link "Edit" at bounding box center [402, 177] width 33 height 15
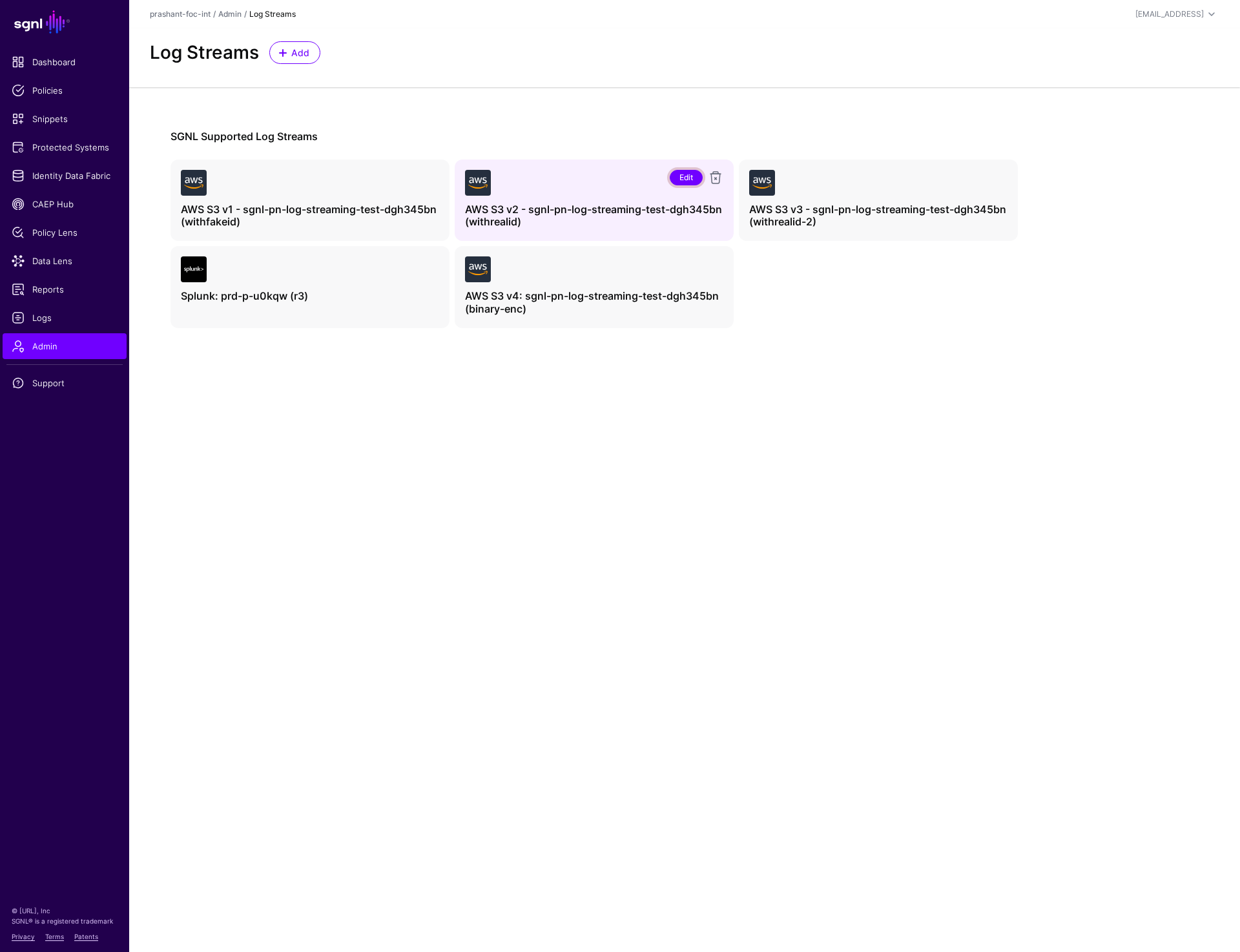
click at [682, 179] on link "Edit" at bounding box center [686, 177] width 33 height 15
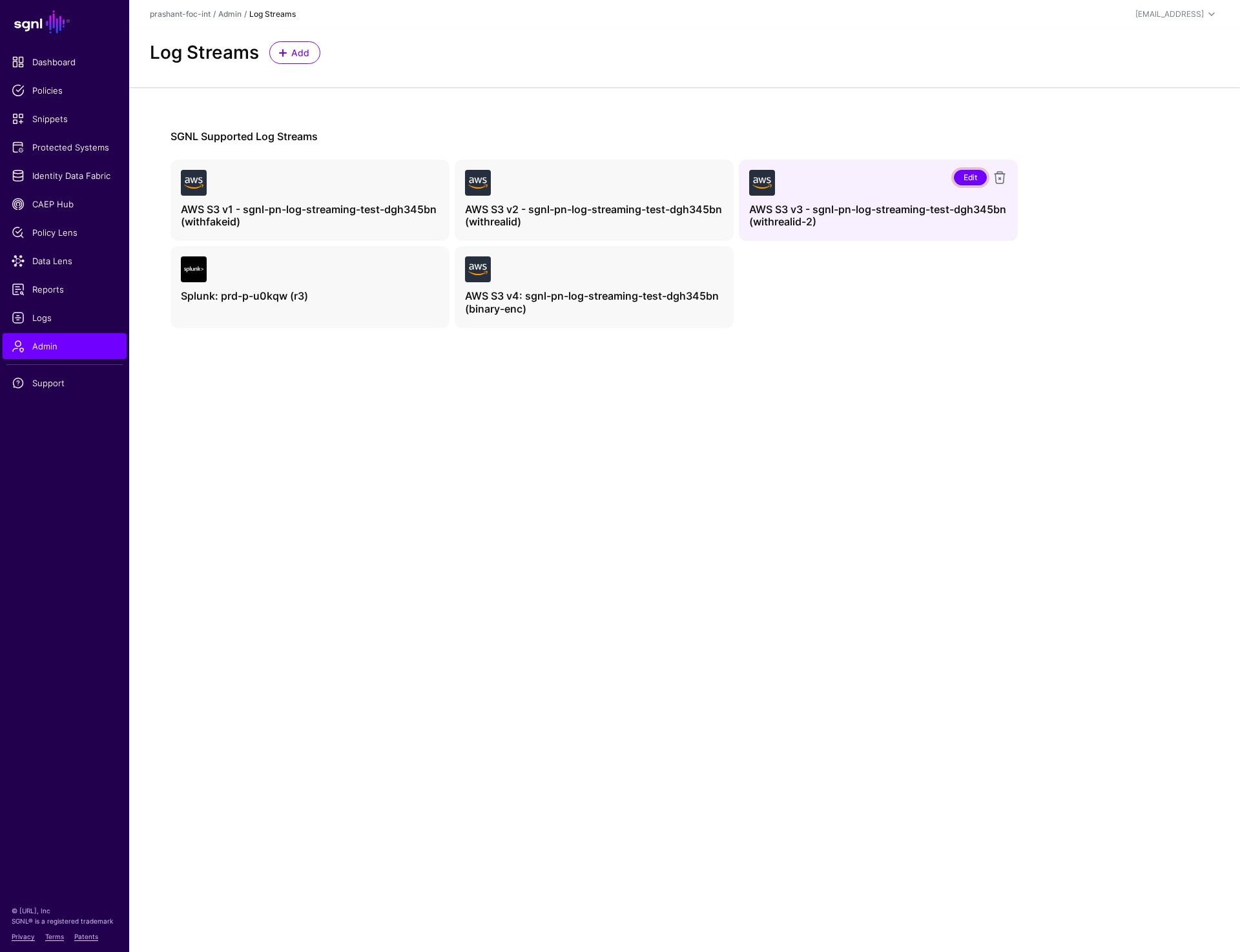
click at [969, 175] on link "Edit" at bounding box center [970, 177] width 33 height 15
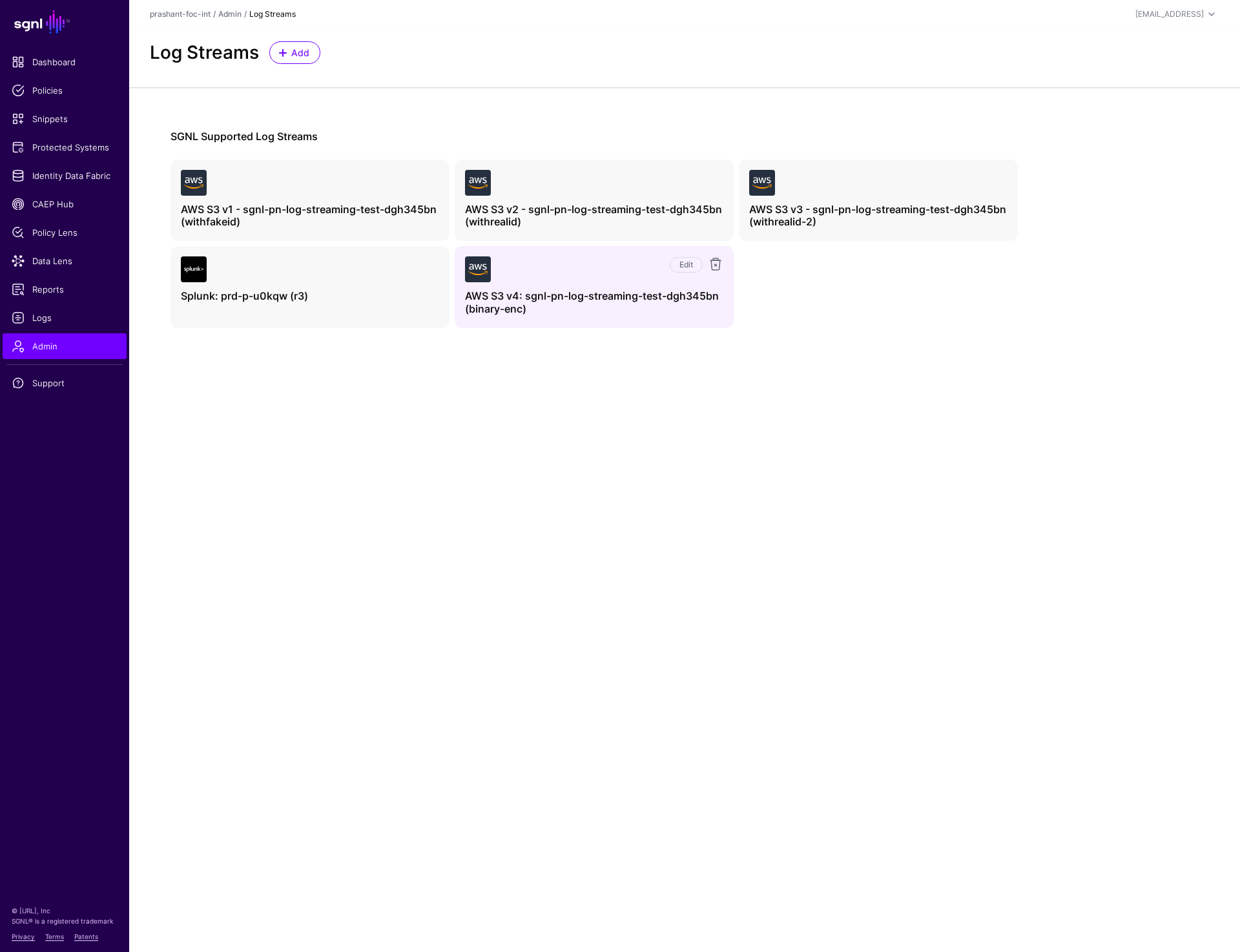
click at [684, 256] on div "Edit AWS S3 v4: sgnl-pn-log-streaming-test-dgh345bn (binary-enc)" at bounding box center [594, 286] width 279 height 81
click at [684, 261] on link "Edit" at bounding box center [686, 265] width 33 height 15
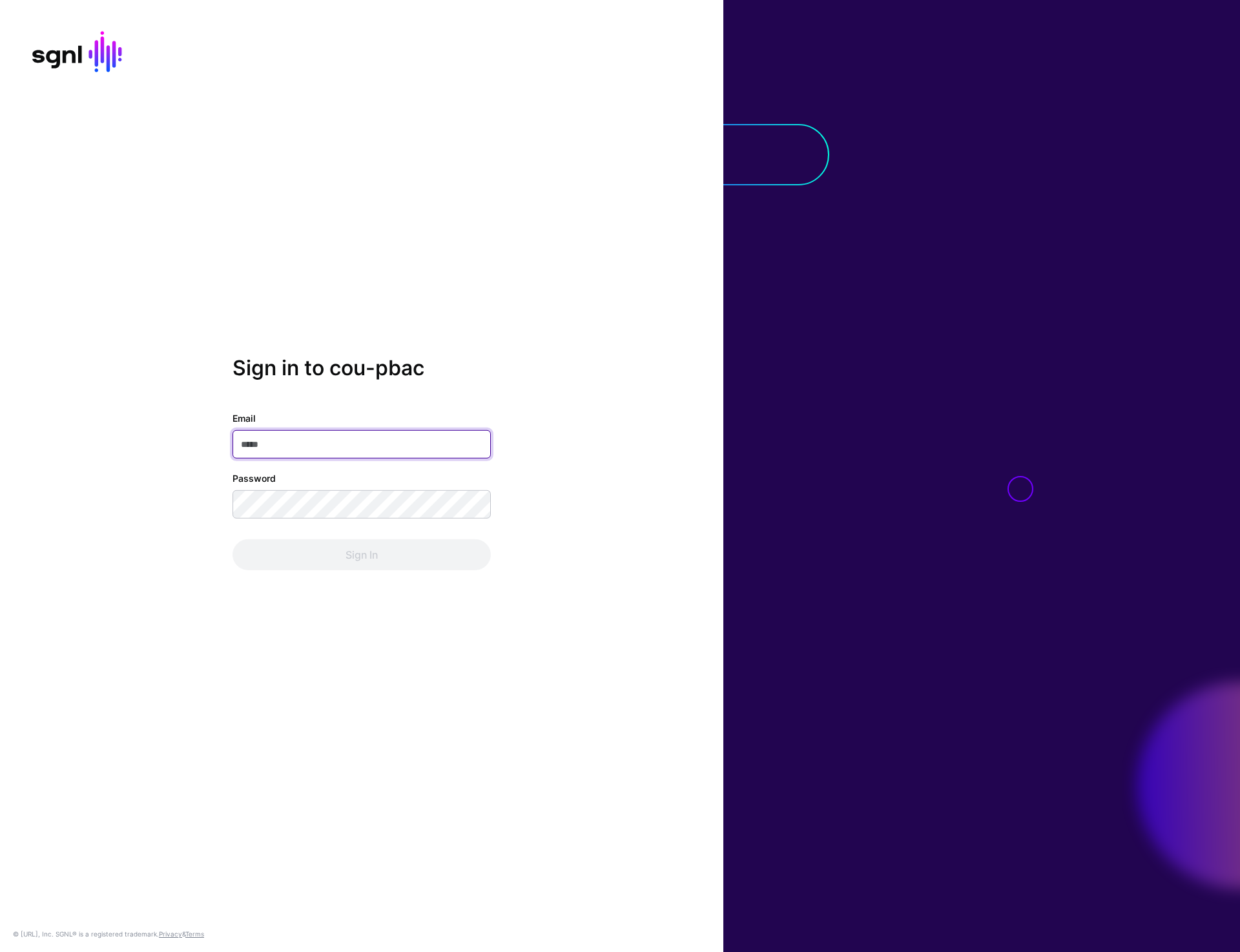
type input "**********"
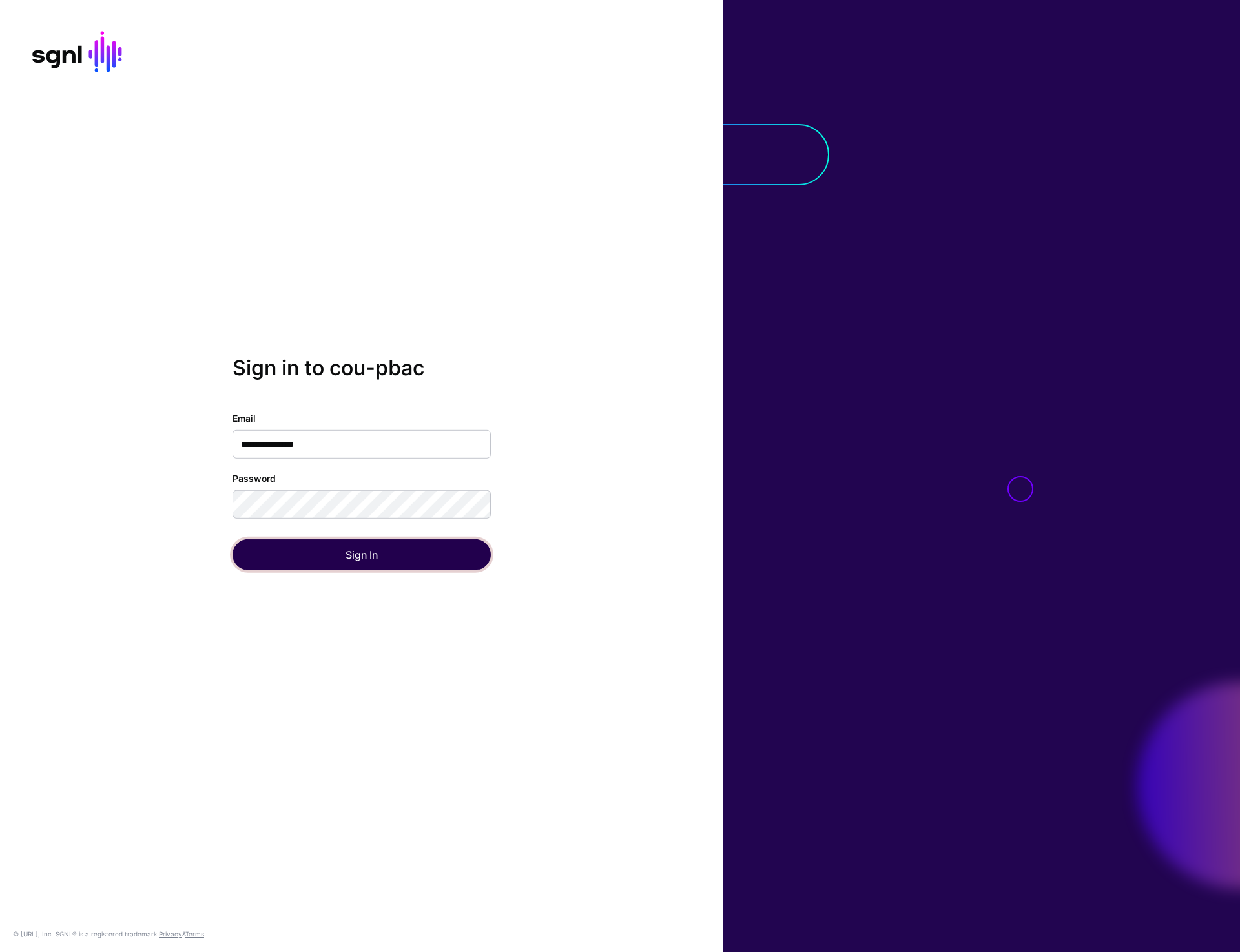
click at [345, 552] on button "Sign In" at bounding box center [361, 555] width 259 height 31
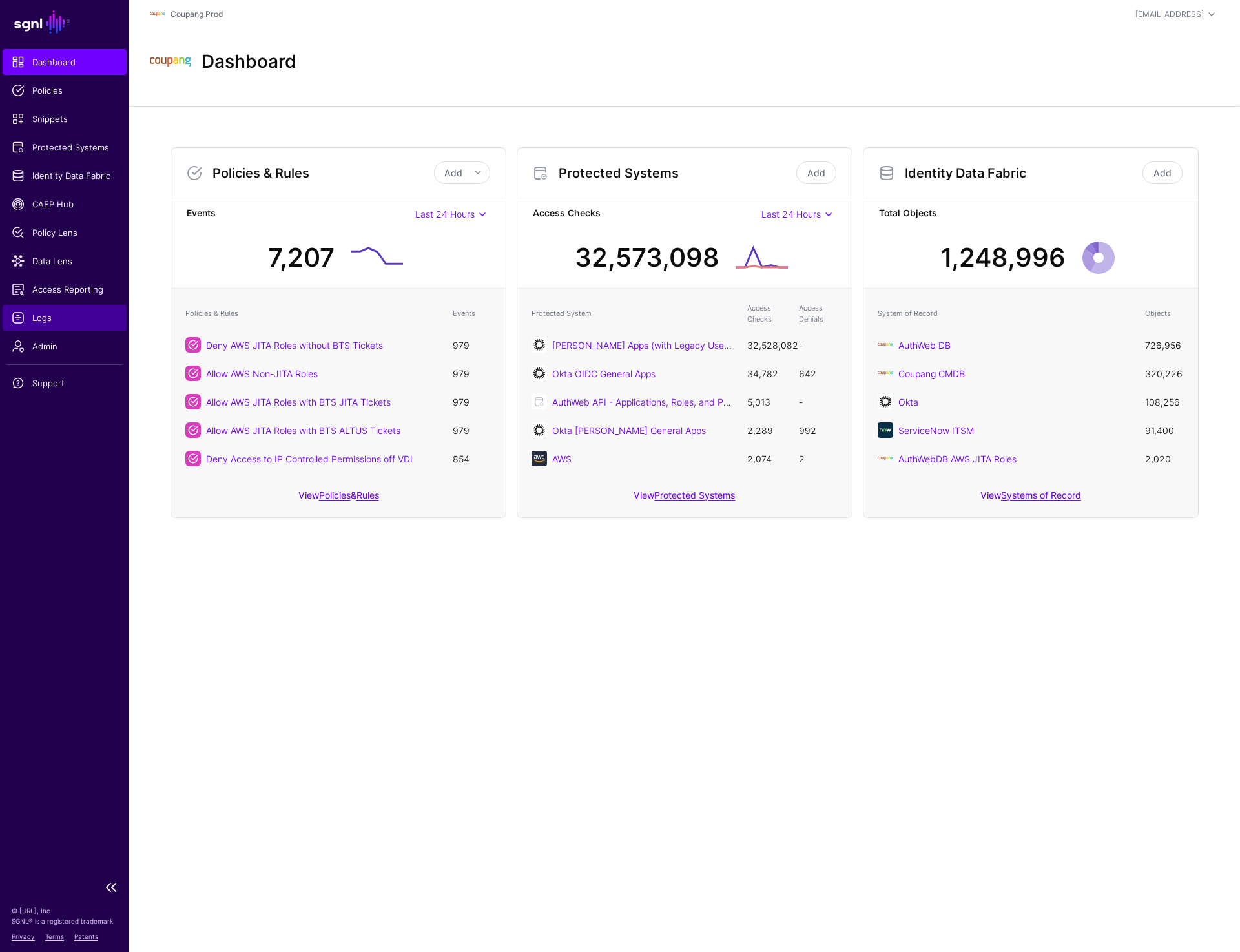
click at [56, 320] on span "Logs" at bounding box center [64, 317] width 106 height 13
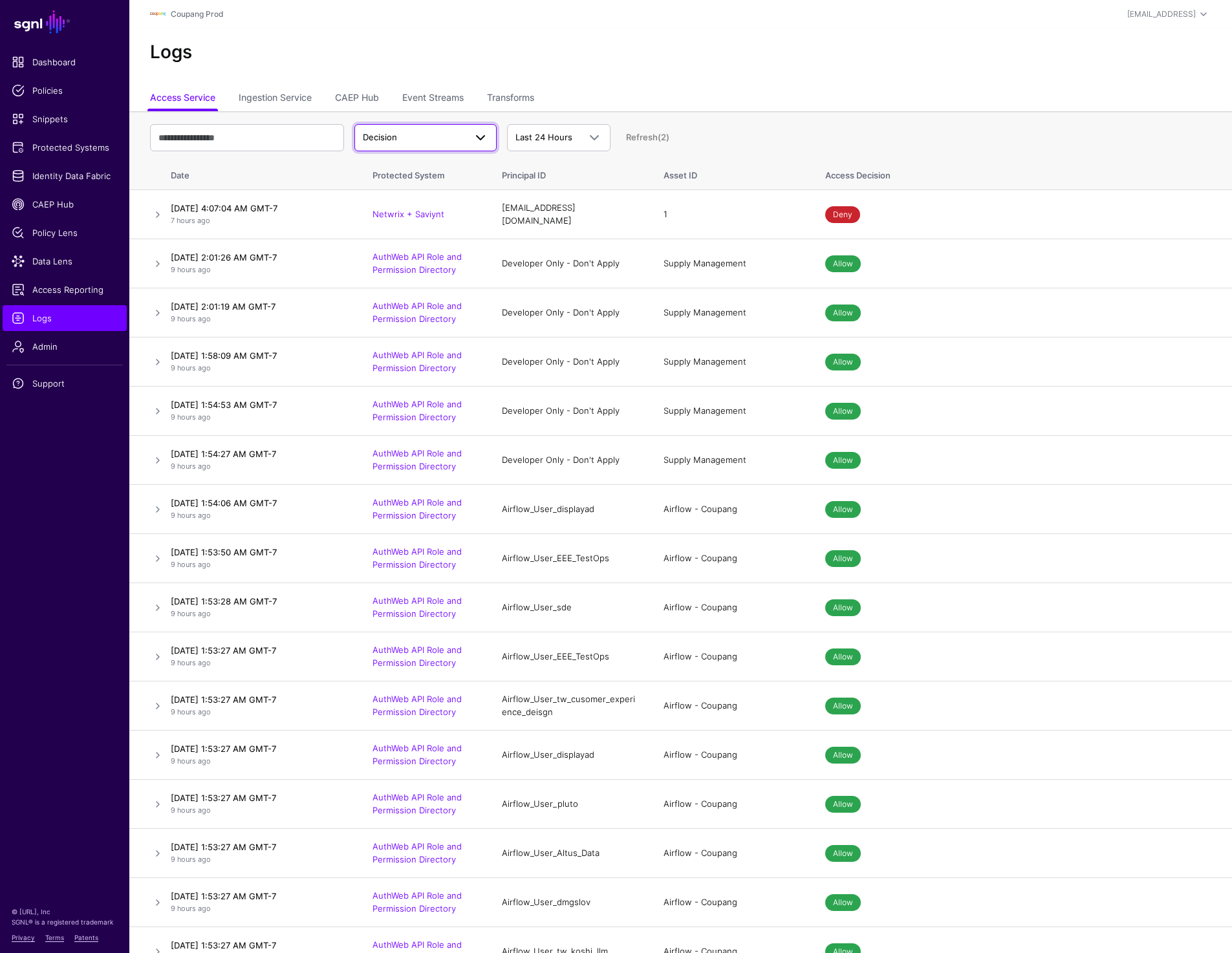
click at [437, 132] on span "Decision" at bounding box center [414, 137] width 102 height 13
click at [650, 77] on div "Logs" at bounding box center [680, 57] width 1103 height 59
click at [151, 258] on link at bounding box center [157, 264] width 15 height 15
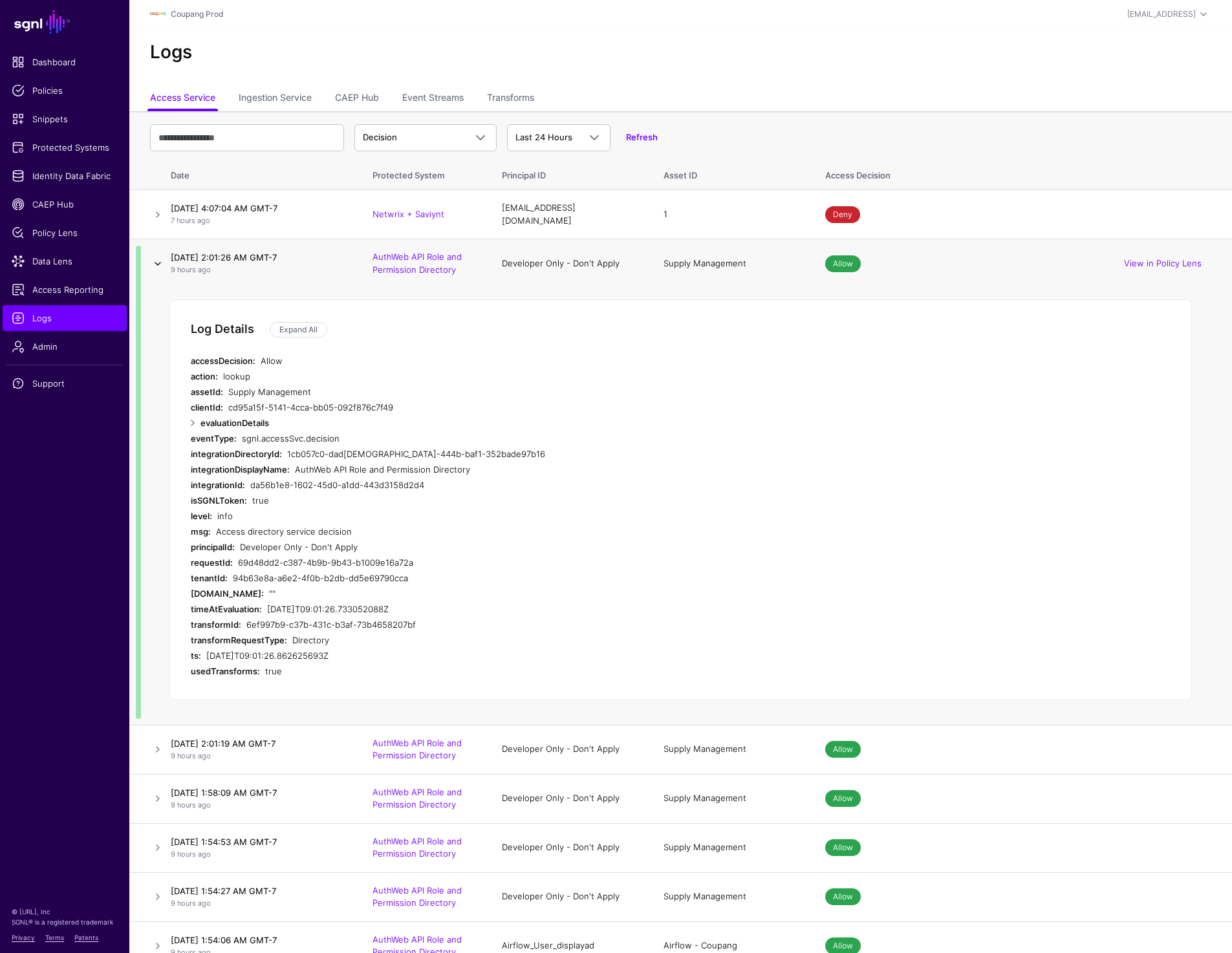
click at [151, 258] on link at bounding box center [157, 264] width 15 height 15
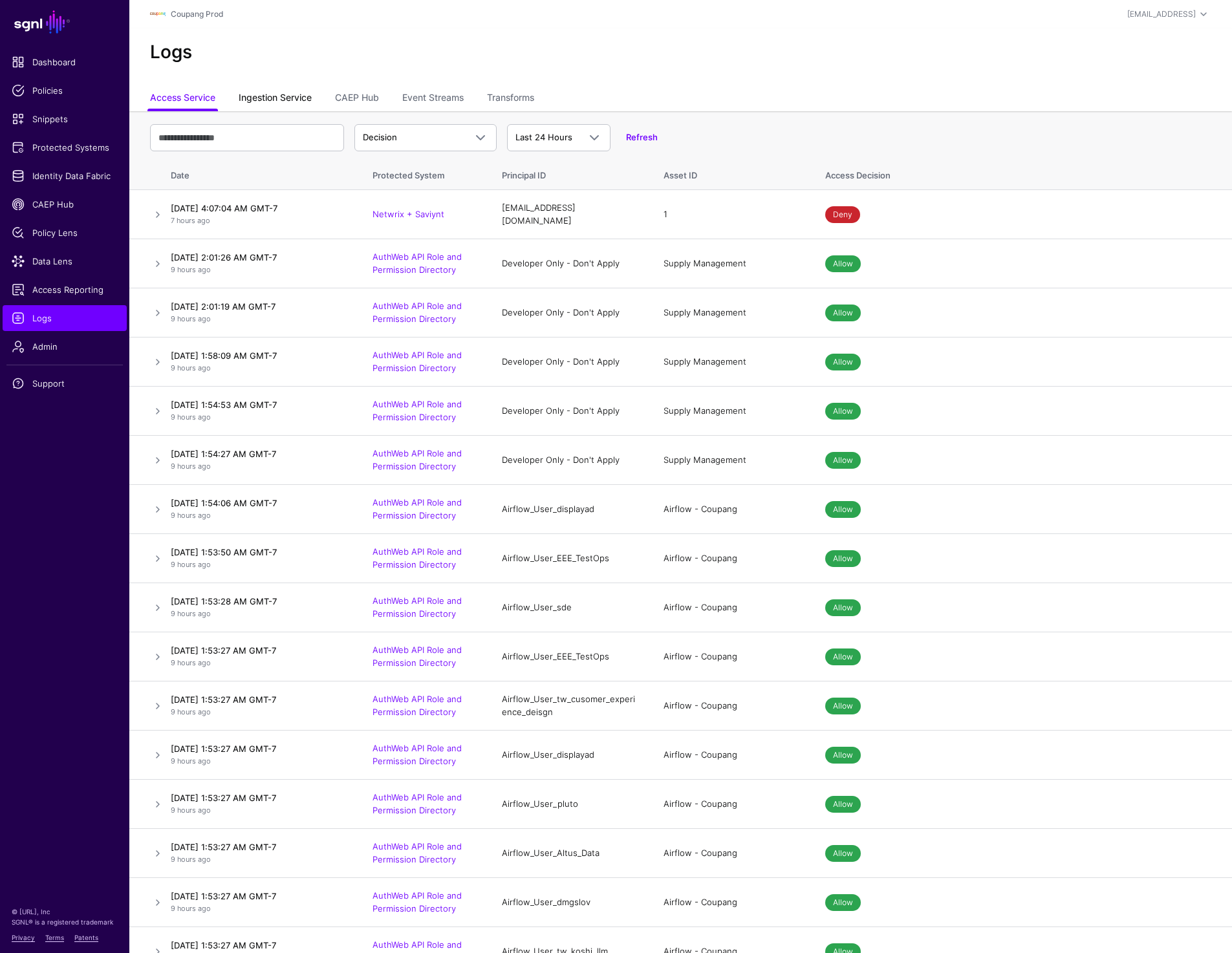
click at [264, 107] on link "Ingestion Service" at bounding box center [275, 99] width 73 height 25
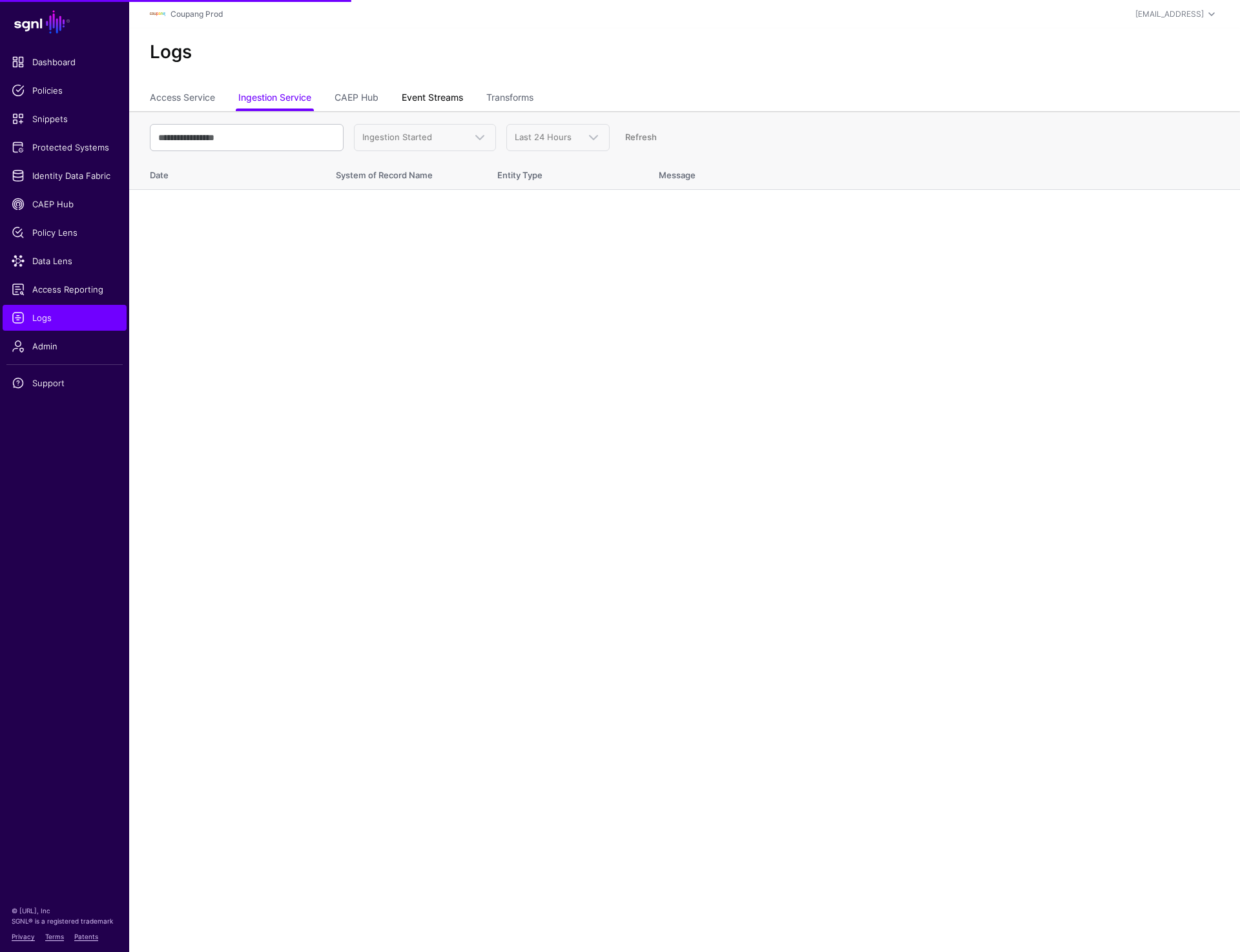
click at [463, 99] on link "Event Streams" at bounding box center [432, 99] width 61 height 25
click at [533, 99] on link "Transforms" at bounding box center [510, 99] width 47 height 25
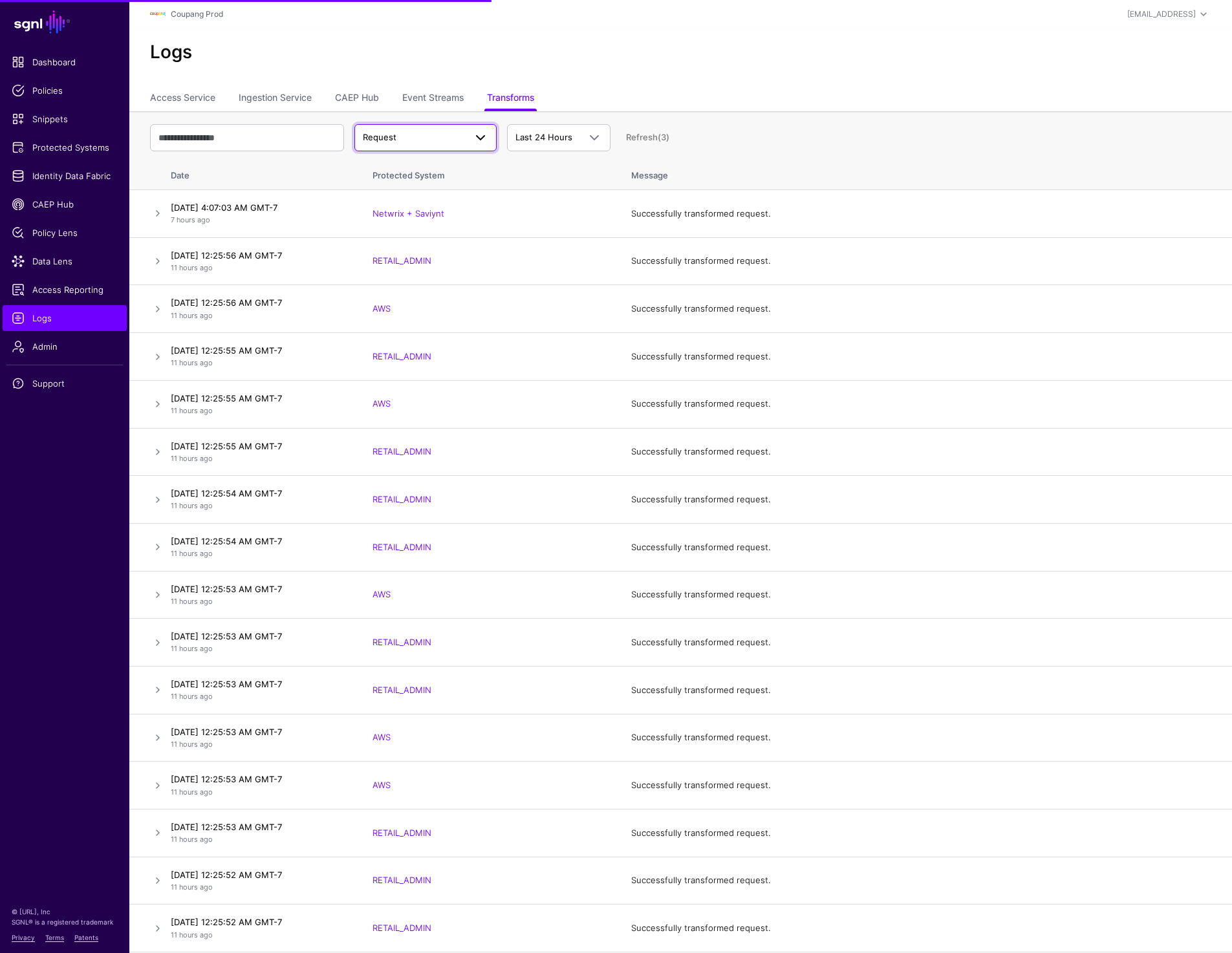
click at [433, 145] on span "Request" at bounding box center [425, 137] width 125 height 15
click at [851, 100] on ul "Access Service Ingestion Service CAEP Hub Event Streams Transforms" at bounding box center [681, 99] width 1062 height 25
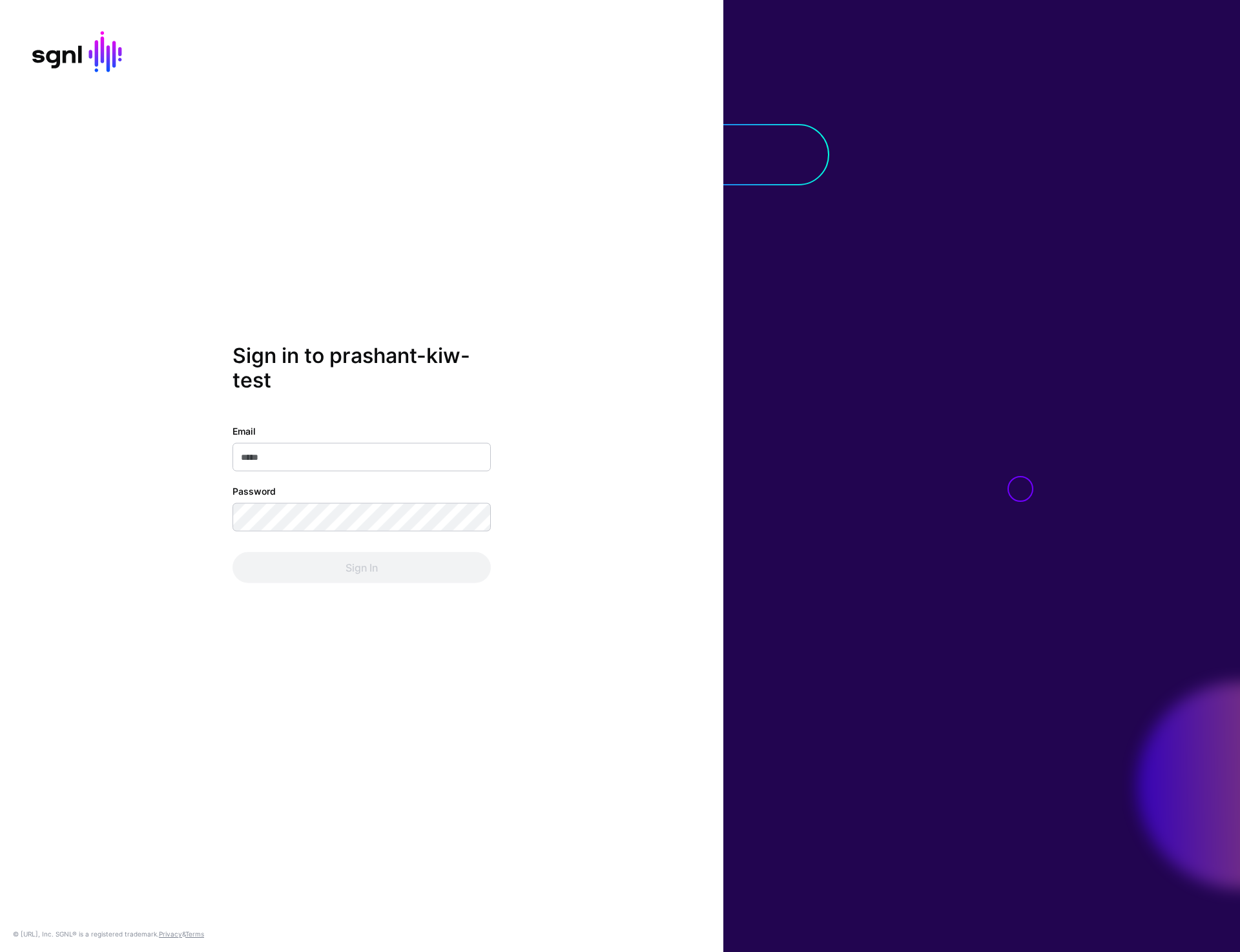
type input "**********"
click at [398, 610] on div "**********" at bounding box center [361, 476] width 723 height 952
click at [398, 575] on button "Sign In" at bounding box center [361, 567] width 259 height 31
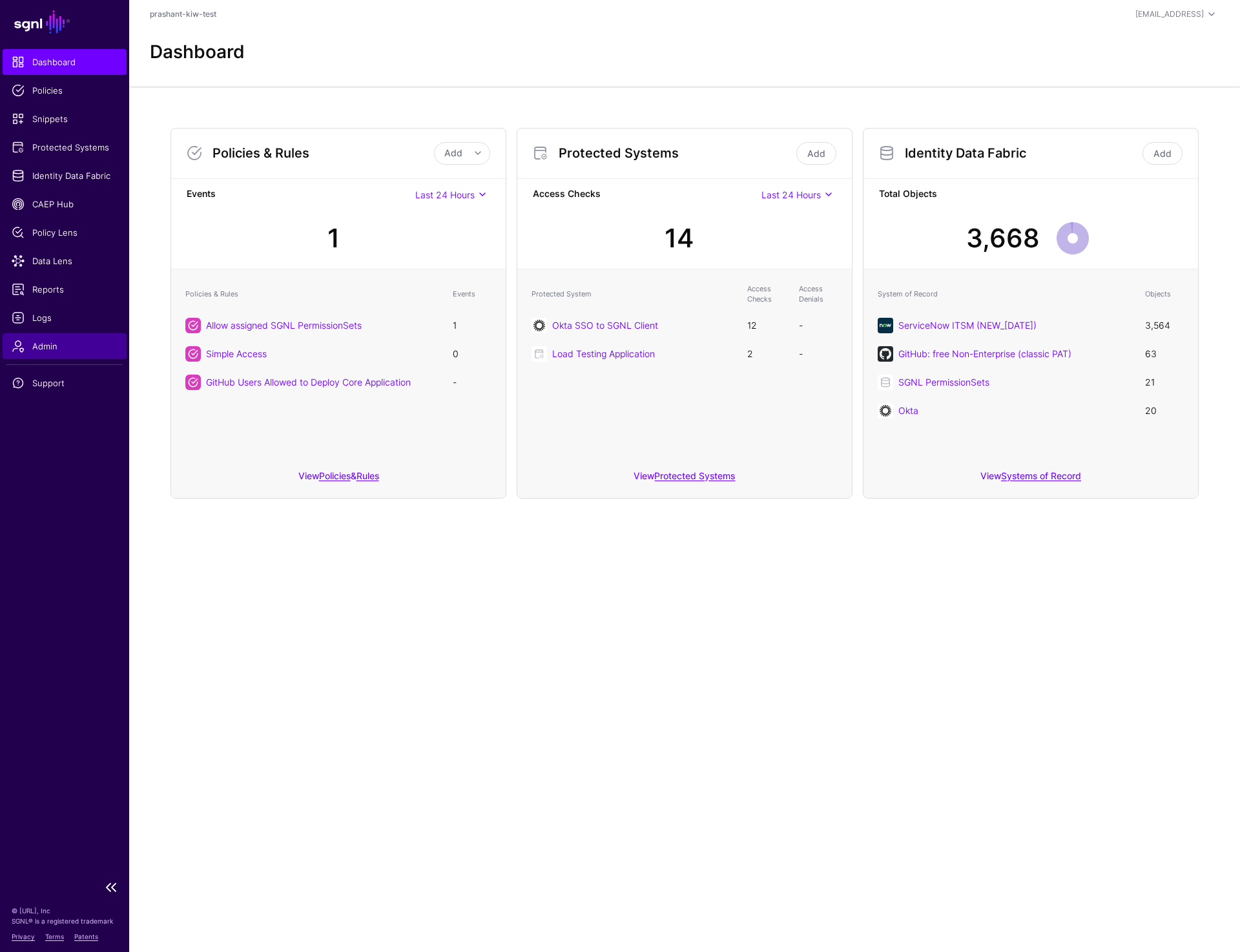
click at [46, 336] on link "Admin" at bounding box center [64, 346] width 124 height 26
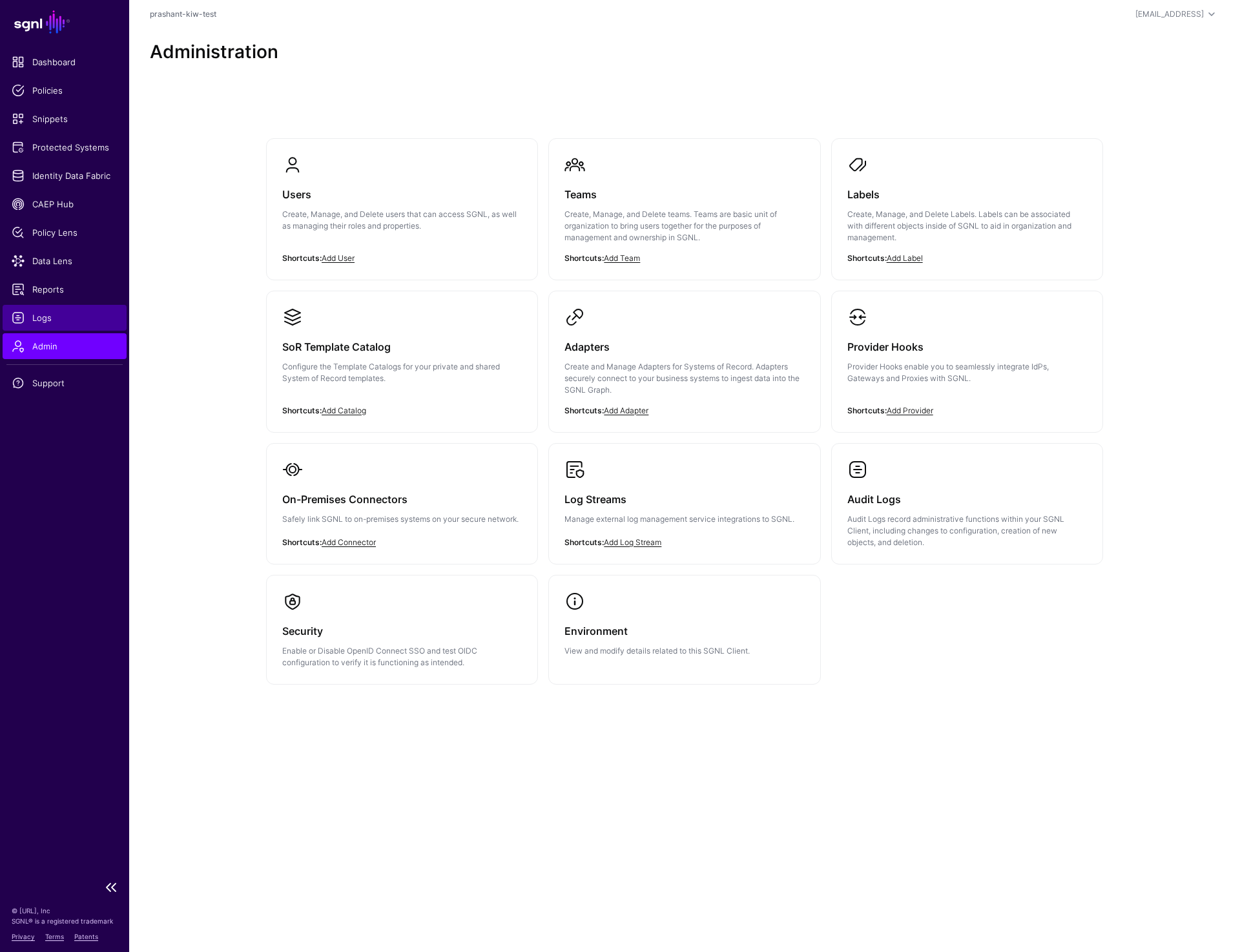
click at [40, 319] on span "Logs" at bounding box center [64, 317] width 106 height 13
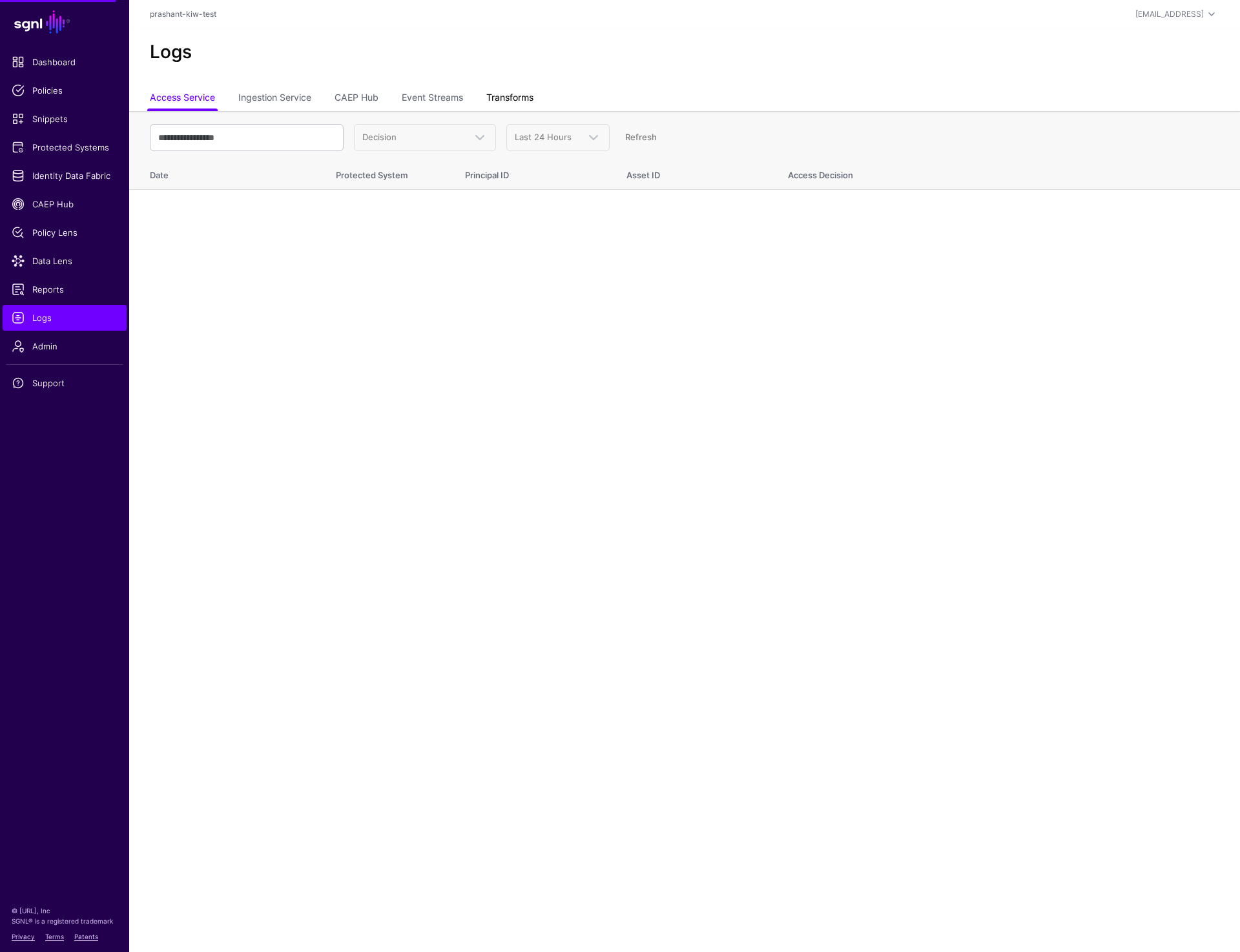
click at [502, 87] on link "Transforms" at bounding box center [510, 99] width 47 height 25
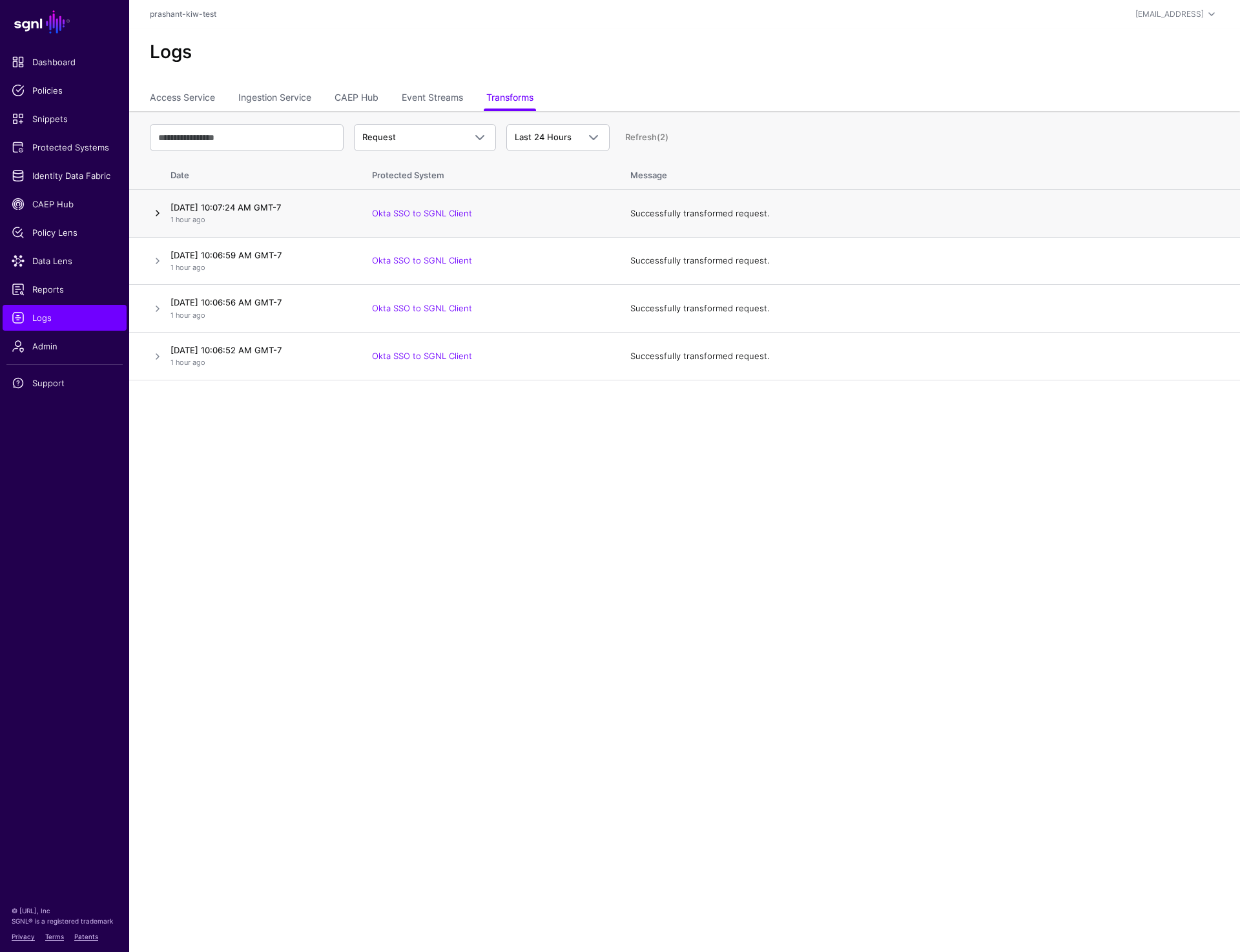
click at [152, 219] on link at bounding box center [157, 213] width 15 height 15
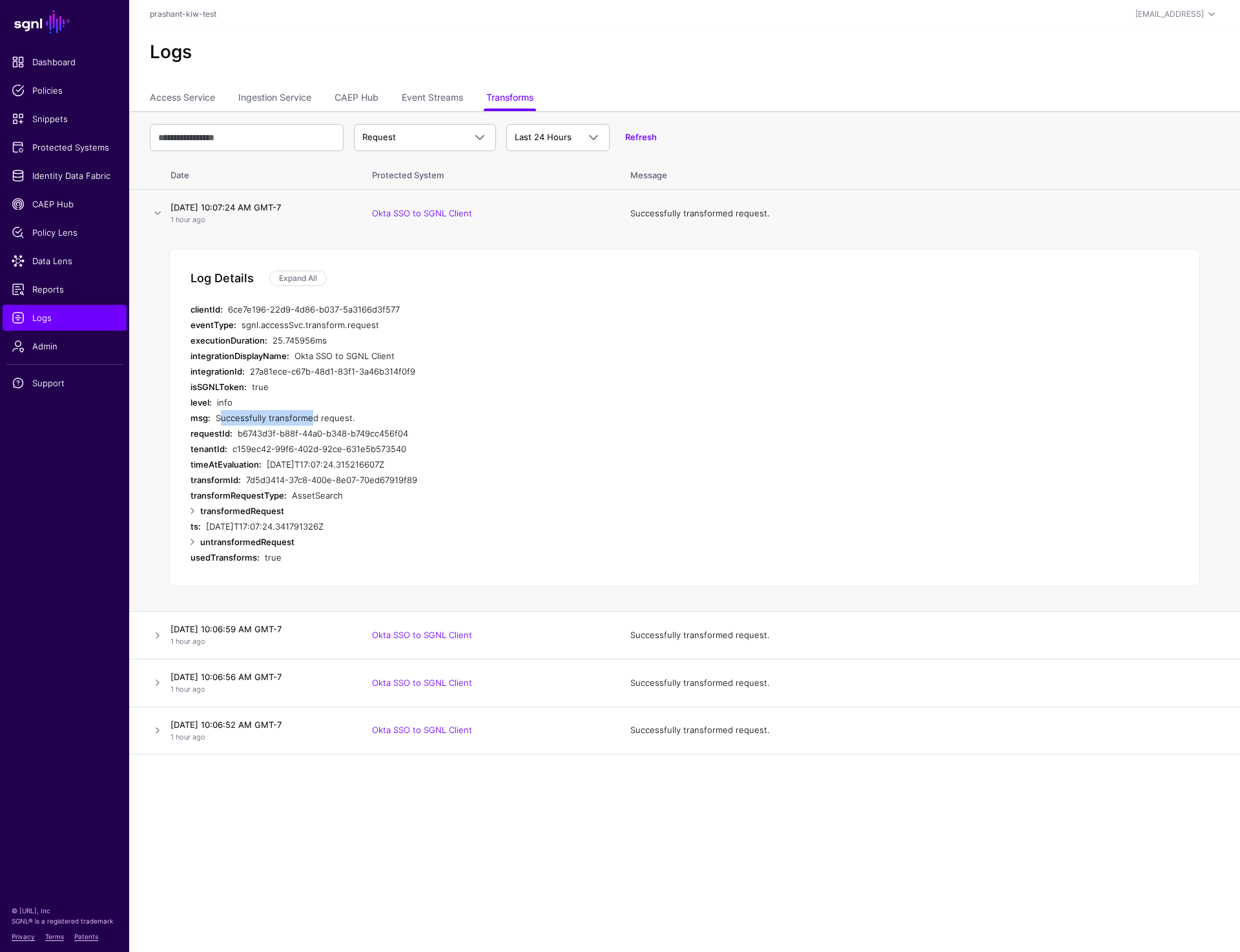
drag, startPoint x: 216, startPoint y: 415, endPoint x: 306, endPoint y: 415, distance: 90.0
click at [306, 415] on div "Successfully transformed request." at bounding box center [461, 417] width 492 height 15
copy div "Successfully transform"
click at [192, 542] on link at bounding box center [192, 542] width 15 height 15
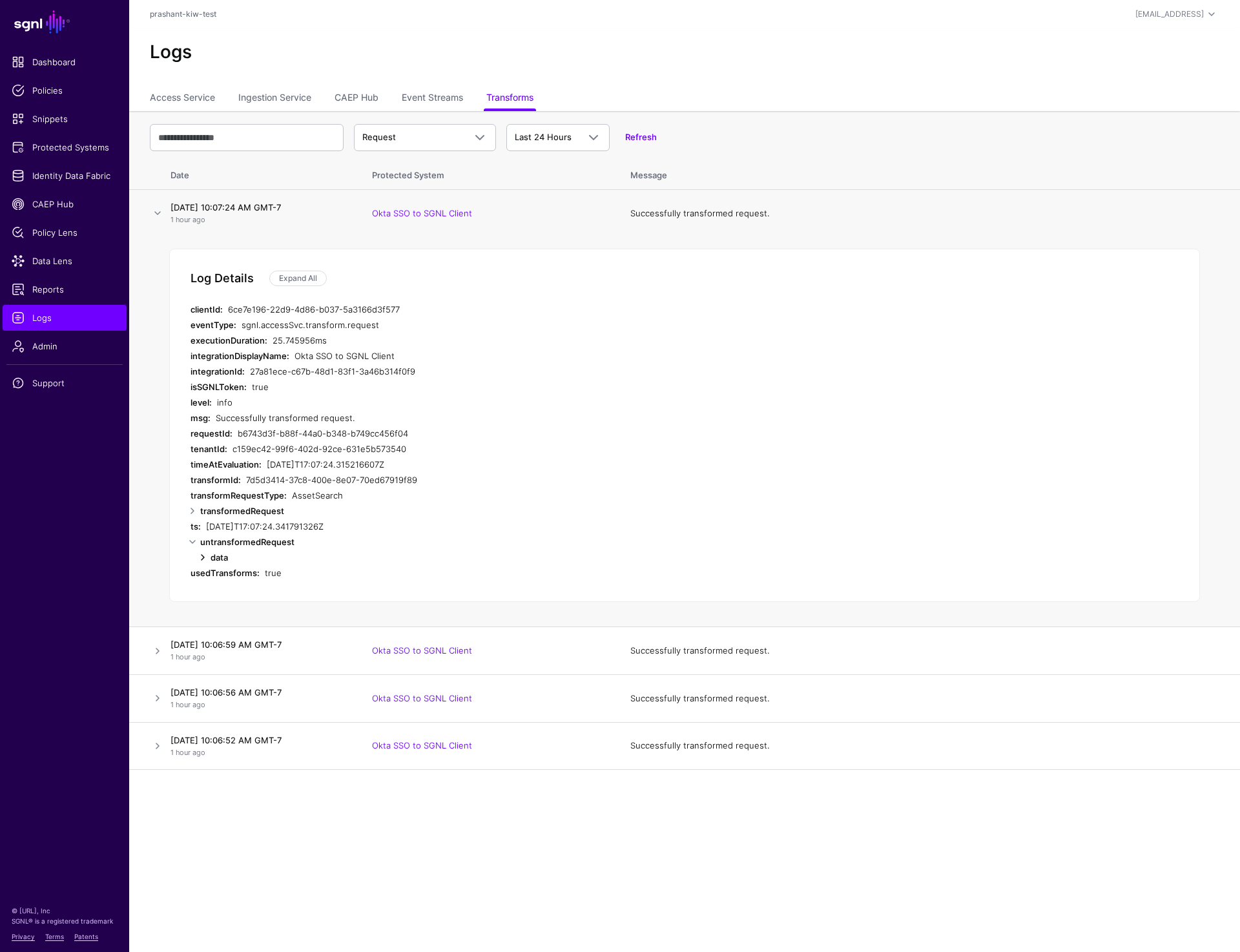
click at [206, 560] on link at bounding box center [202, 557] width 15 height 15
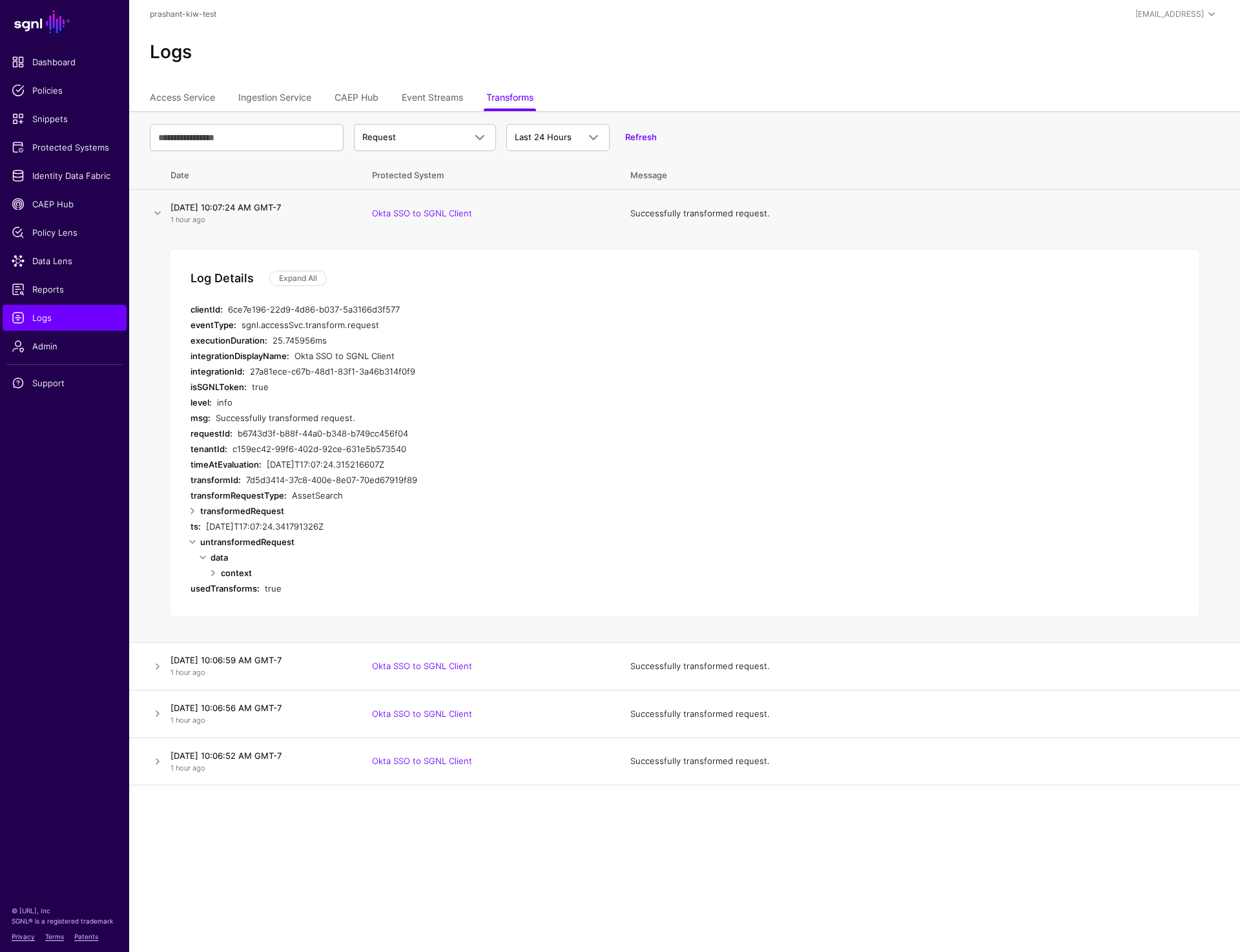
click at [222, 574] on strong "context" at bounding box center [236, 572] width 31 height 10
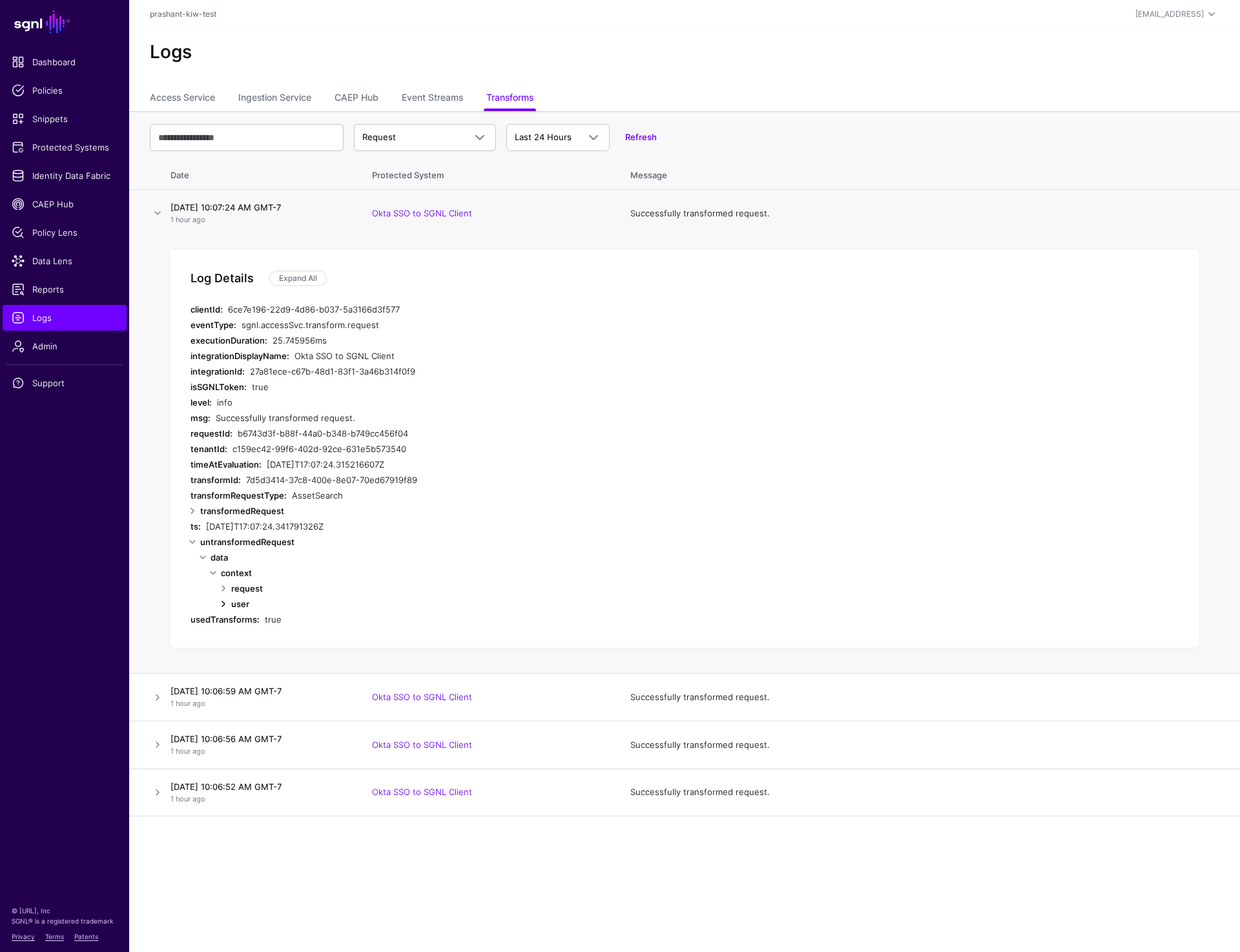
click at [226, 600] on link at bounding box center [223, 603] width 15 height 15
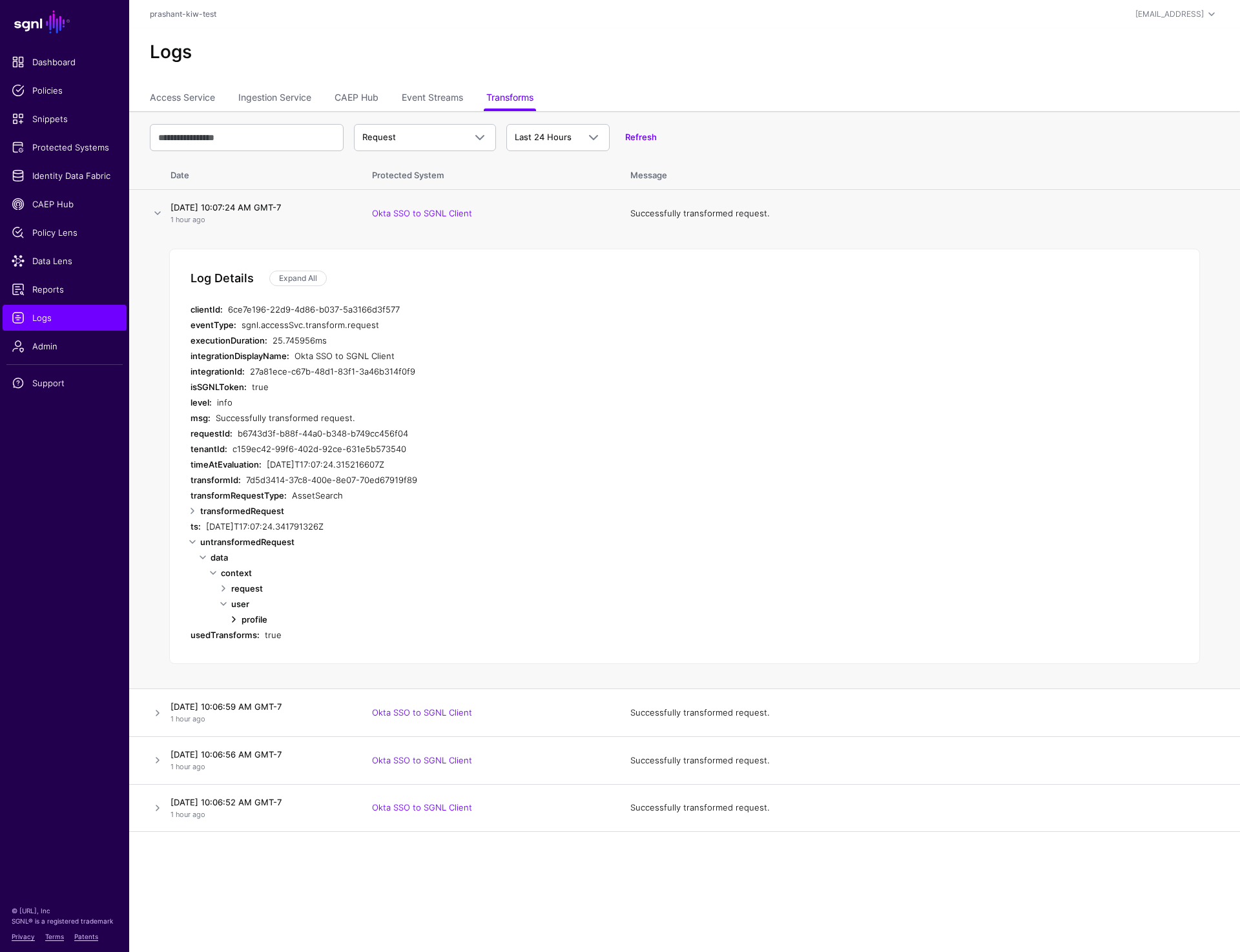
click at [233, 615] on link at bounding box center [233, 619] width 15 height 15
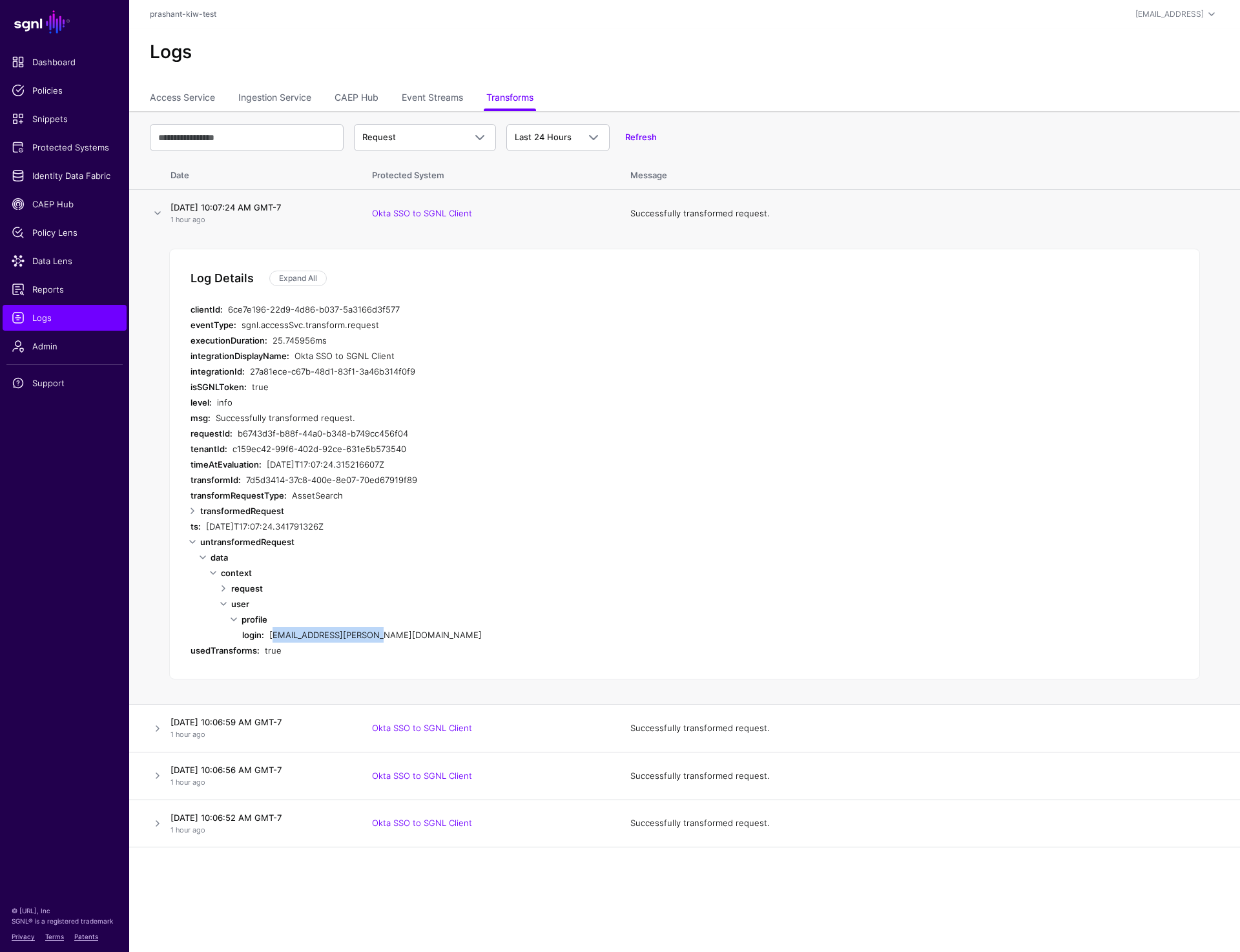
drag, startPoint x: 268, startPoint y: 636, endPoint x: 399, endPoint y: 638, distance: 131.0
click at [406, 636] on div "login: sansa.stark@sgnlcx.net" at bounding box center [500, 634] width 517 height 15
copy div "sansa.stark@sgnlcx.net"
